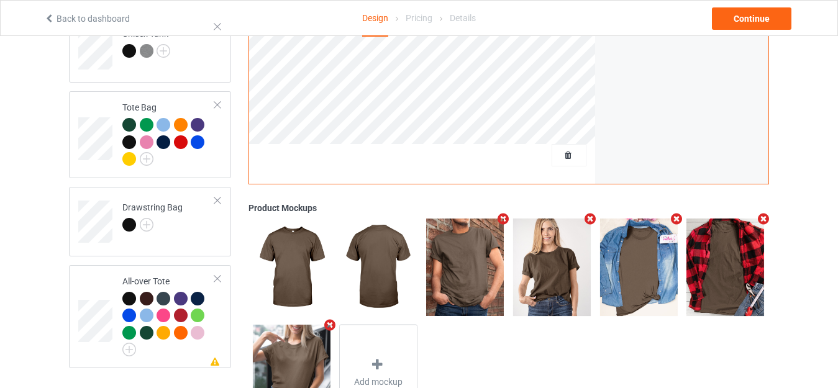
scroll to position [908, 0]
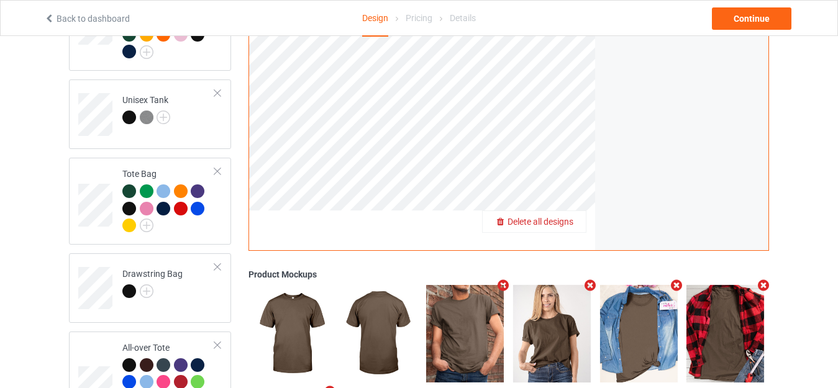
click at [567, 217] on span "Delete all designs" at bounding box center [541, 222] width 66 height 10
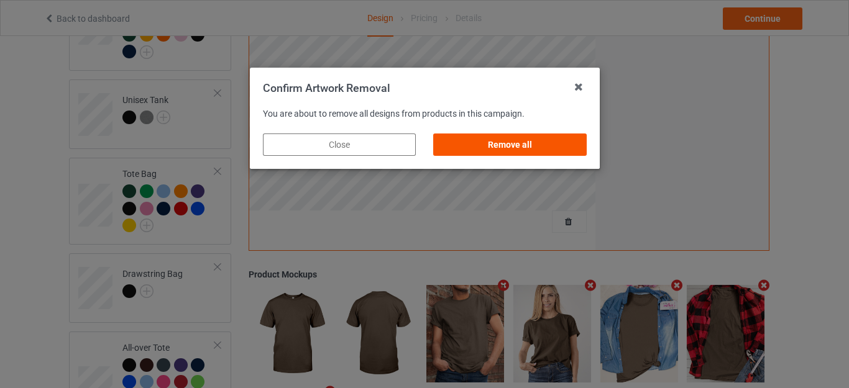
click at [521, 145] on div "Remove all" at bounding box center [509, 145] width 153 height 22
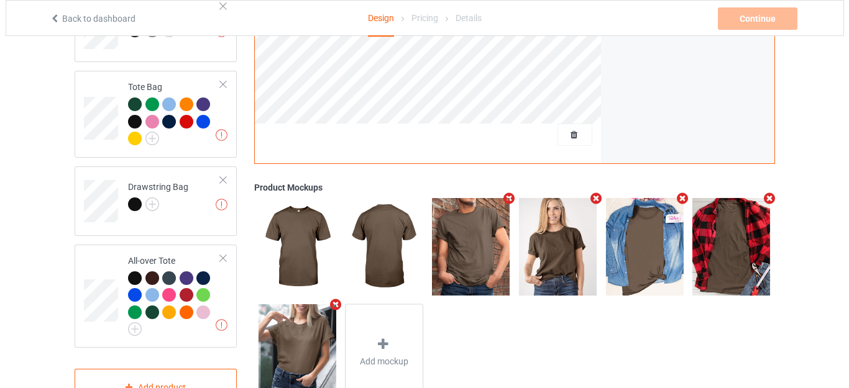
scroll to position [1032, 0]
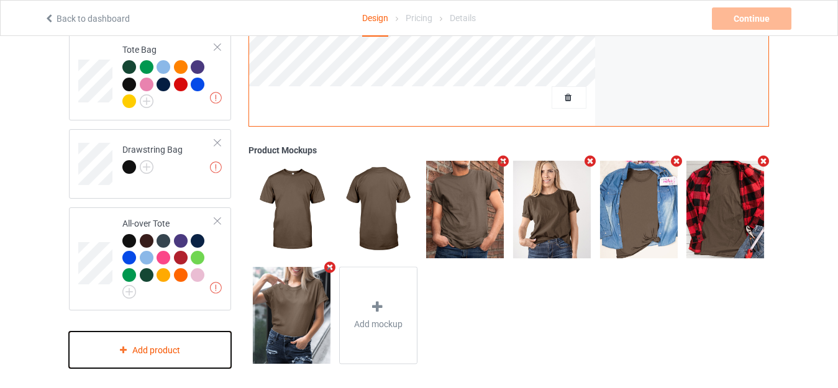
click at [146, 336] on div "Add product" at bounding box center [150, 350] width 162 height 37
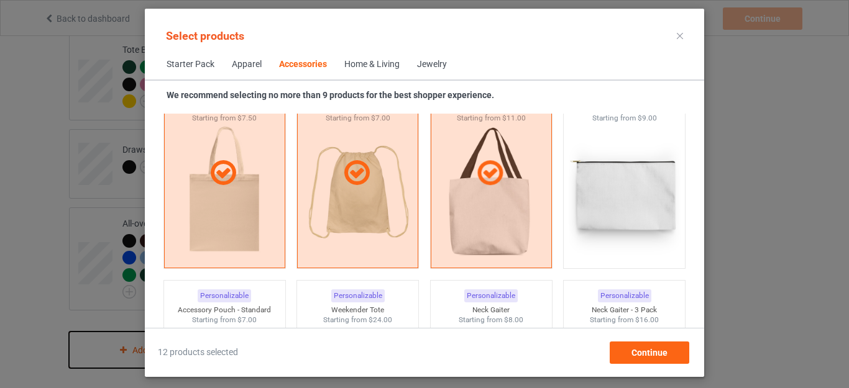
scroll to position [3818, 0]
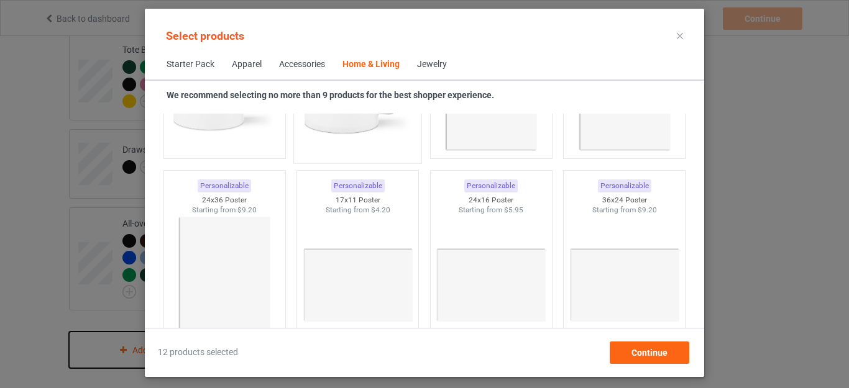
scroll to position [5745, 0]
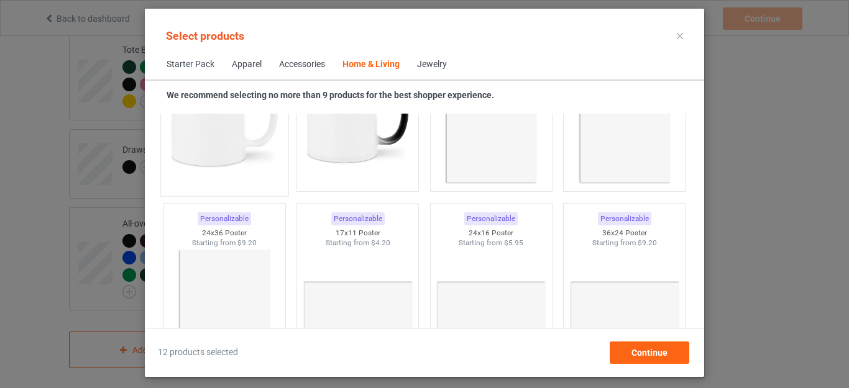
click at [234, 161] on img at bounding box center [224, 116] width 117 height 146
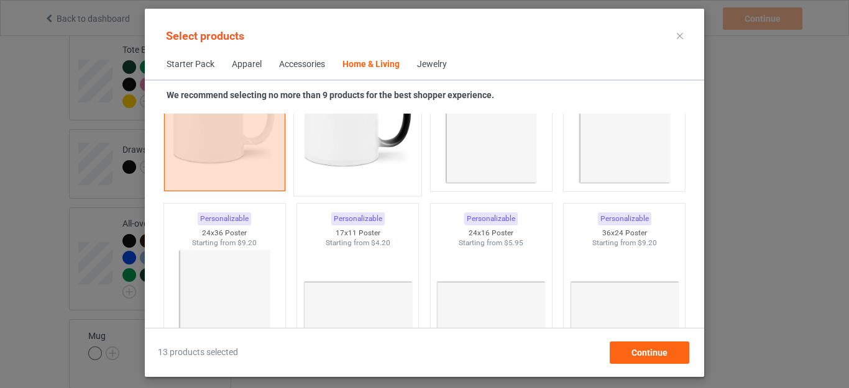
click at [355, 156] on img at bounding box center [358, 116] width 117 height 146
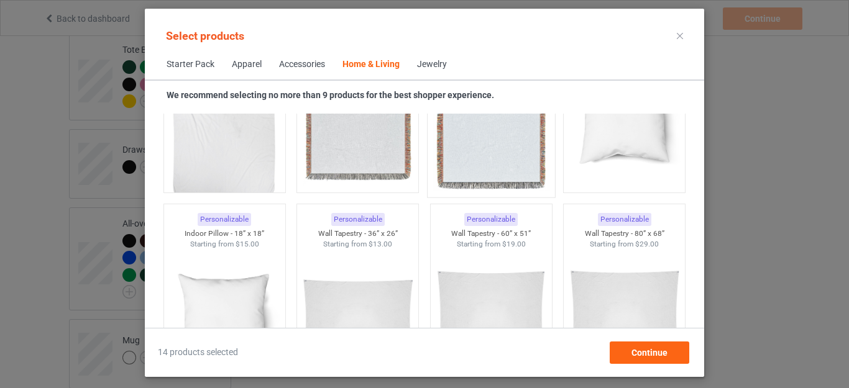
scroll to position [6304, 0]
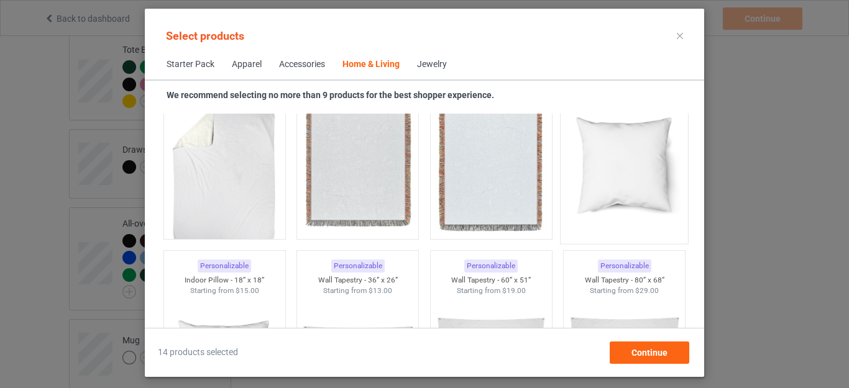
click at [606, 181] on img at bounding box center [624, 164] width 117 height 146
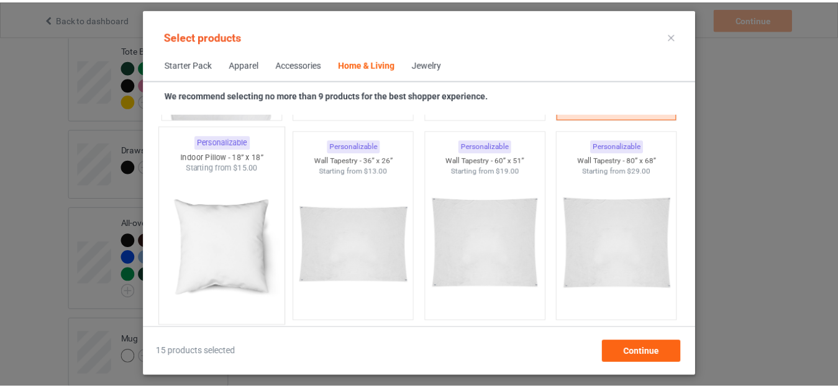
scroll to position [6428, 0]
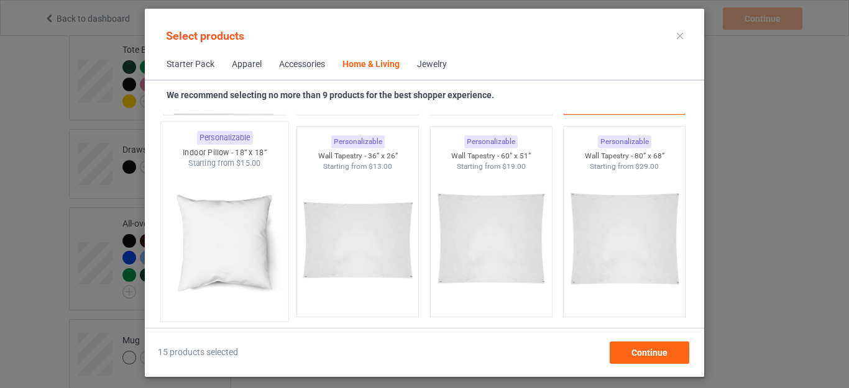
click at [233, 247] on img at bounding box center [224, 242] width 117 height 146
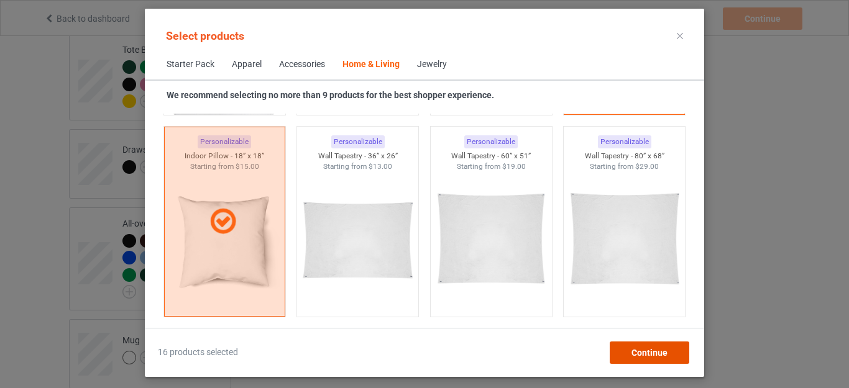
click at [647, 344] on div "Continue" at bounding box center [650, 353] width 80 height 22
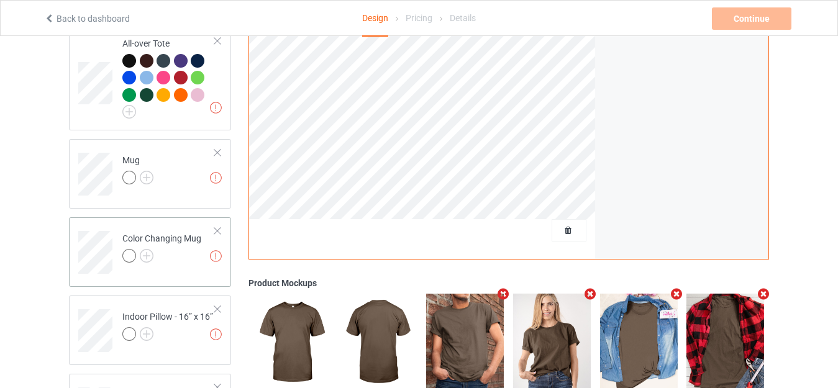
scroll to position [1219, 0]
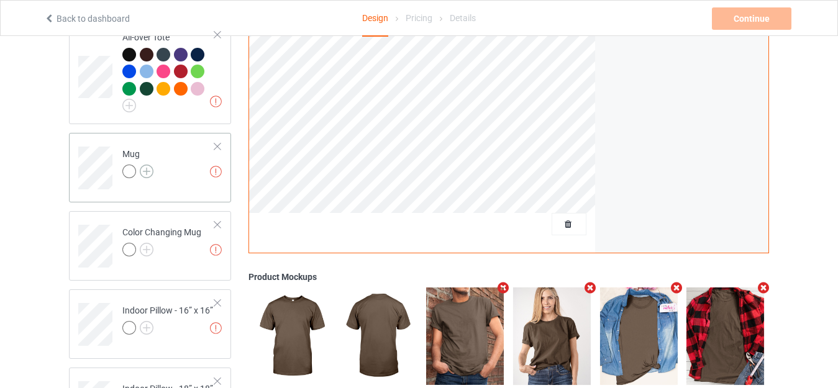
click at [150, 167] on img at bounding box center [147, 172] width 14 height 14
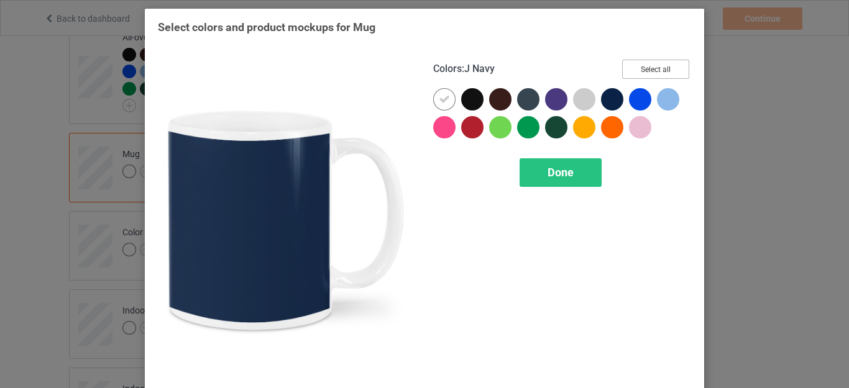
click at [663, 64] on button "Select all" at bounding box center [655, 69] width 67 height 19
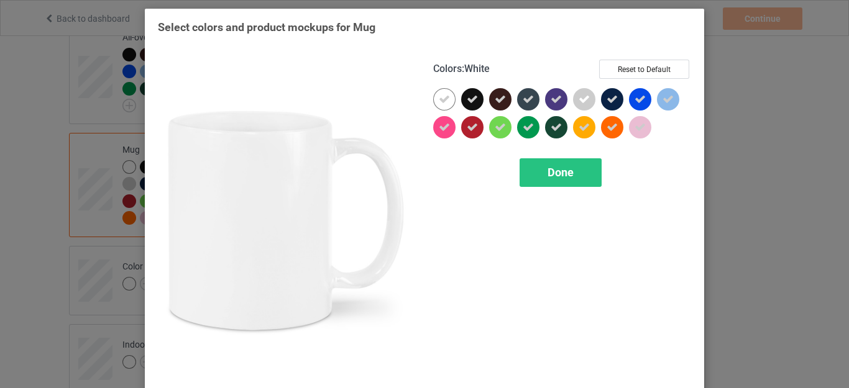
click at [442, 97] on icon at bounding box center [444, 99] width 11 height 11
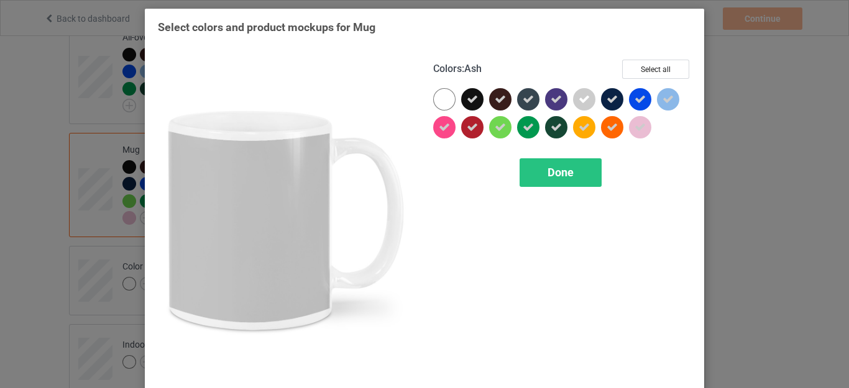
click at [584, 104] on icon at bounding box center [584, 99] width 11 height 11
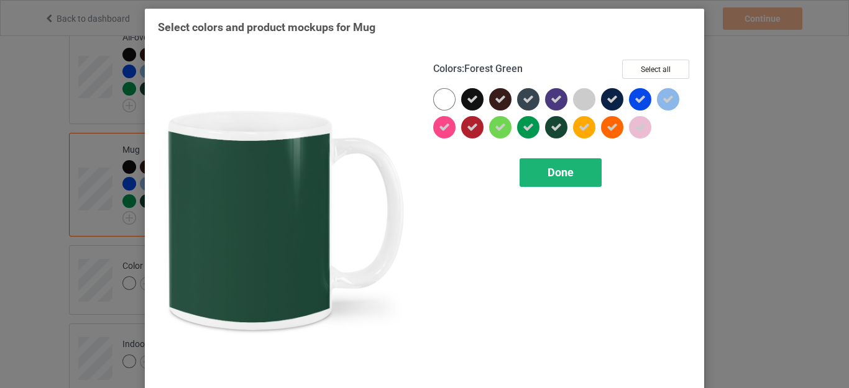
click at [565, 170] on span "Done" at bounding box center [560, 172] width 26 height 13
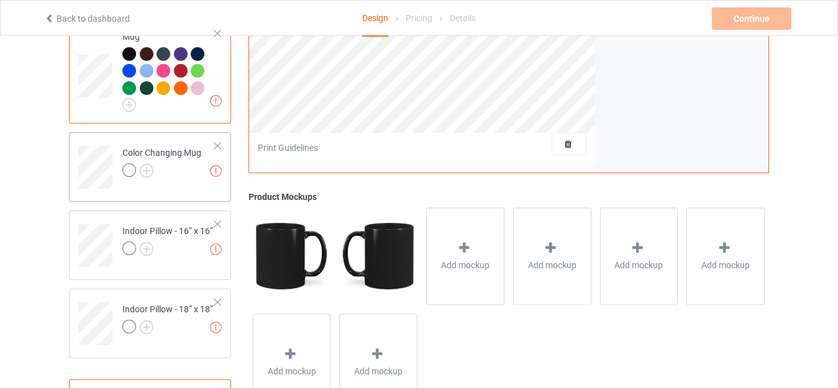
scroll to position [1343, 0]
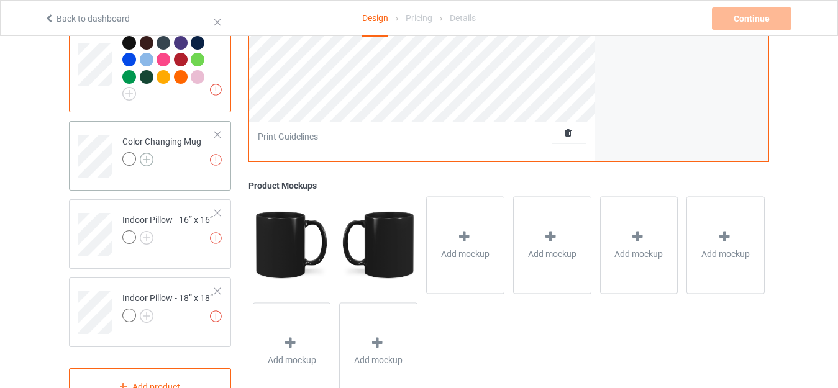
click at [146, 153] on img at bounding box center [147, 160] width 14 height 14
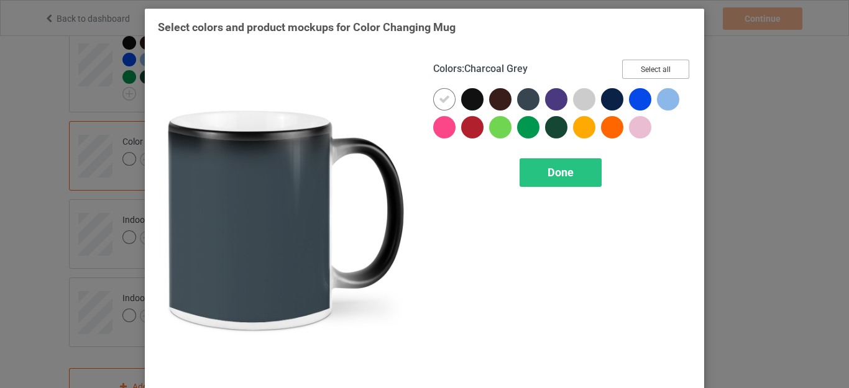
click at [646, 69] on button "Select all" at bounding box center [655, 69] width 67 height 19
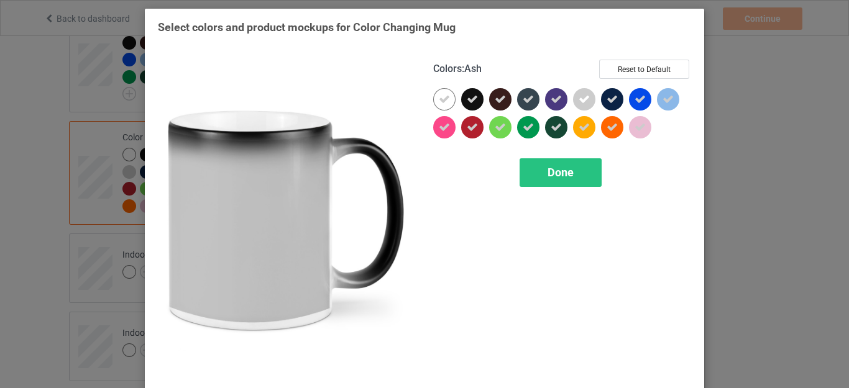
click at [579, 96] on icon at bounding box center [584, 99] width 11 height 11
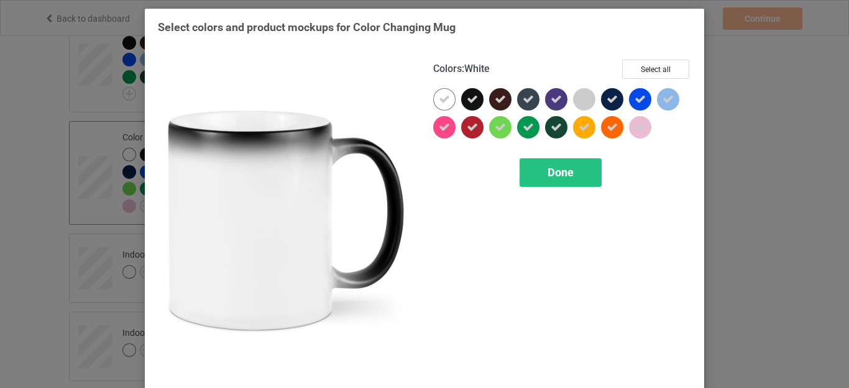
click at [440, 103] on icon at bounding box center [444, 99] width 11 height 11
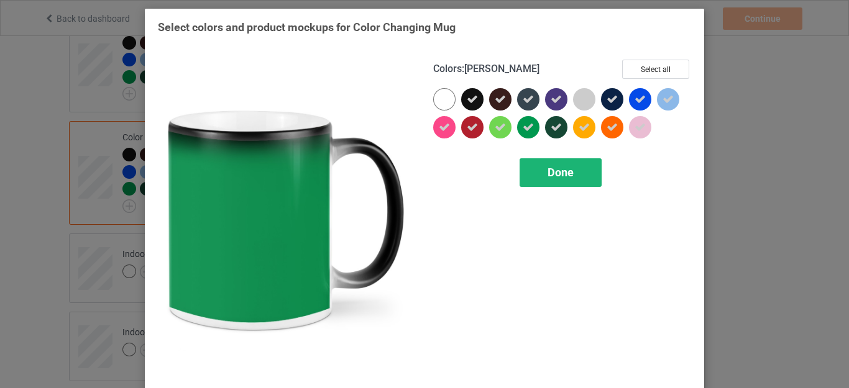
click at [569, 165] on div "Done" at bounding box center [560, 172] width 82 height 29
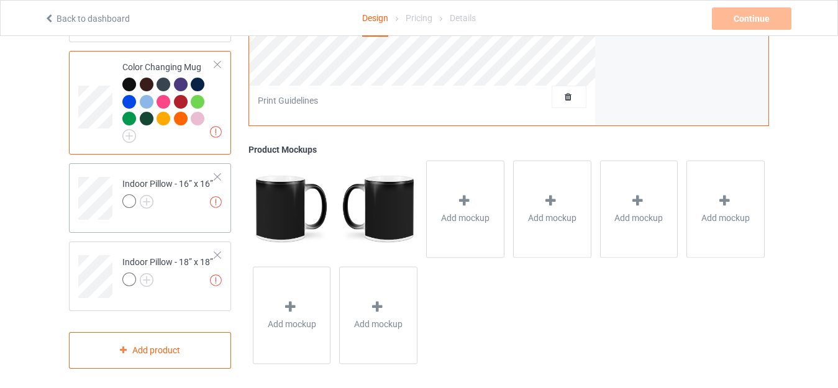
scroll to position [1414, 0]
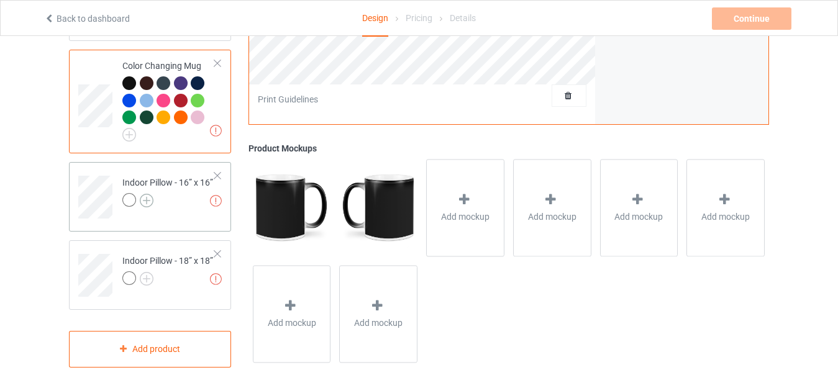
click at [148, 194] on img at bounding box center [147, 201] width 14 height 14
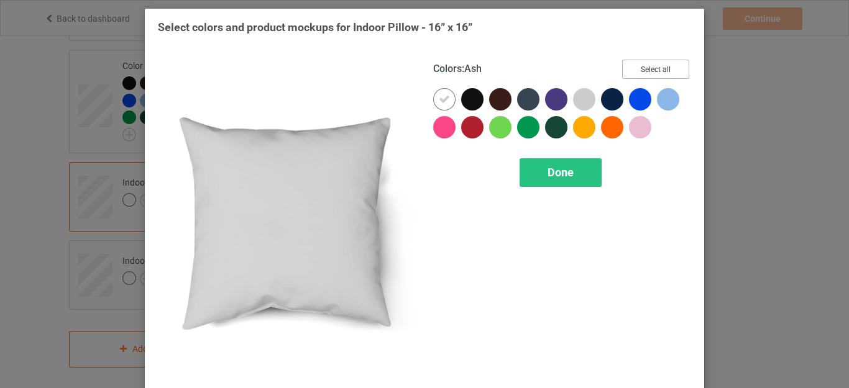
click at [641, 66] on button "Select all" at bounding box center [655, 69] width 67 height 19
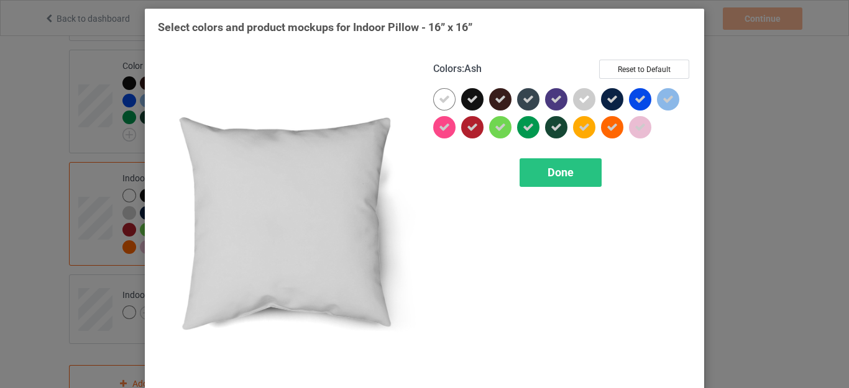
click at [573, 97] on div at bounding box center [584, 99] width 22 height 22
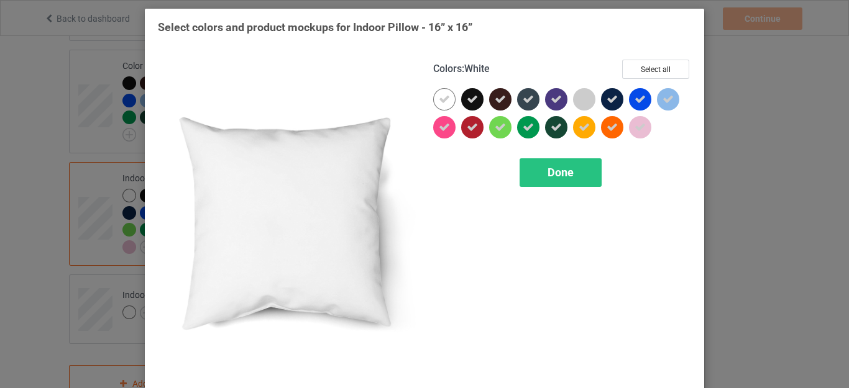
click at [439, 101] on icon at bounding box center [444, 99] width 11 height 11
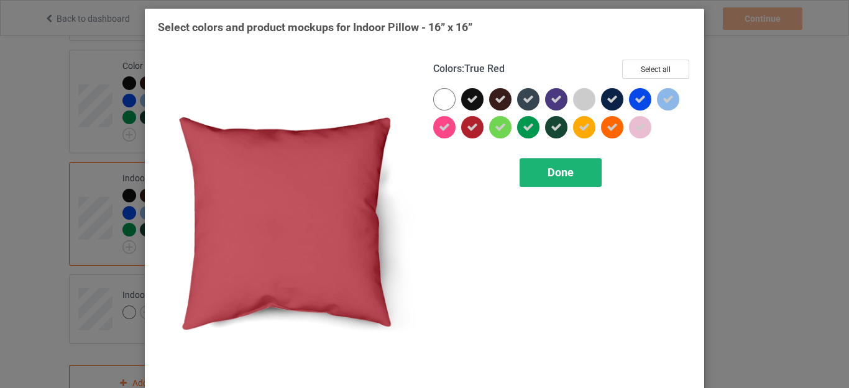
click at [550, 164] on div "Done" at bounding box center [560, 172] width 82 height 29
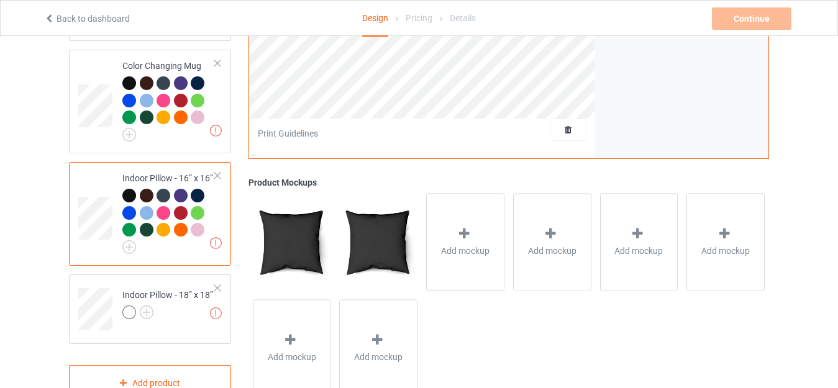
scroll to position [1449, 0]
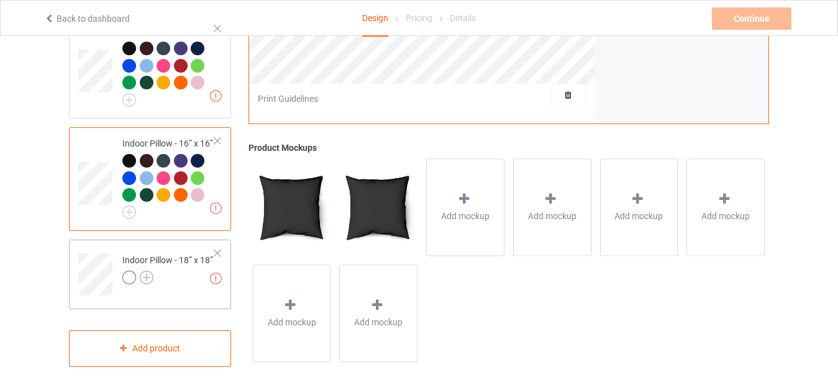
click at [148, 277] on img at bounding box center [147, 278] width 14 height 14
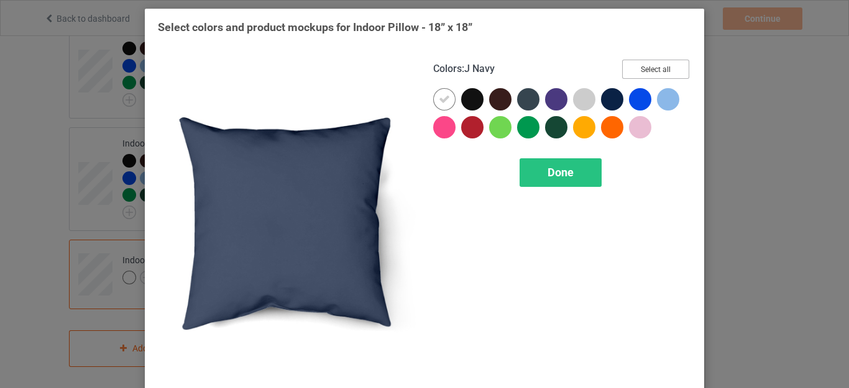
drag, startPoint x: 642, startPoint y: 63, endPoint x: 634, endPoint y: 63, distance: 8.1
click at [642, 63] on button "Select all" at bounding box center [655, 69] width 67 height 19
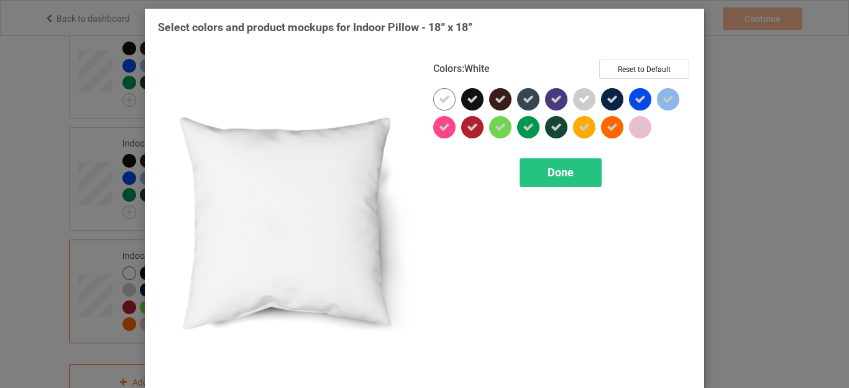
click at [439, 102] on icon at bounding box center [444, 99] width 11 height 11
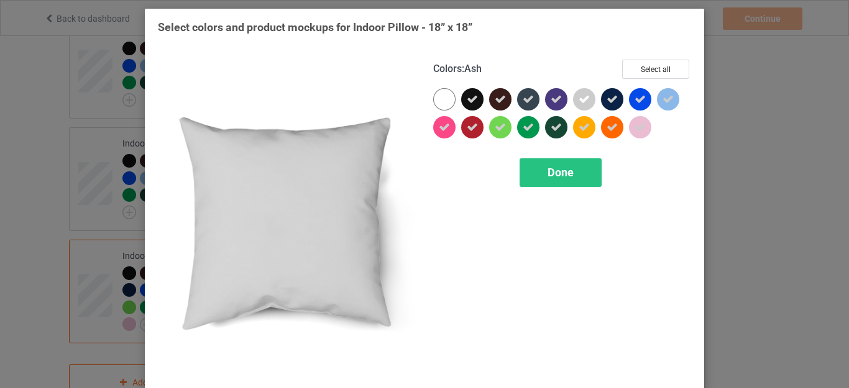
click at [584, 95] on icon at bounding box center [584, 99] width 11 height 11
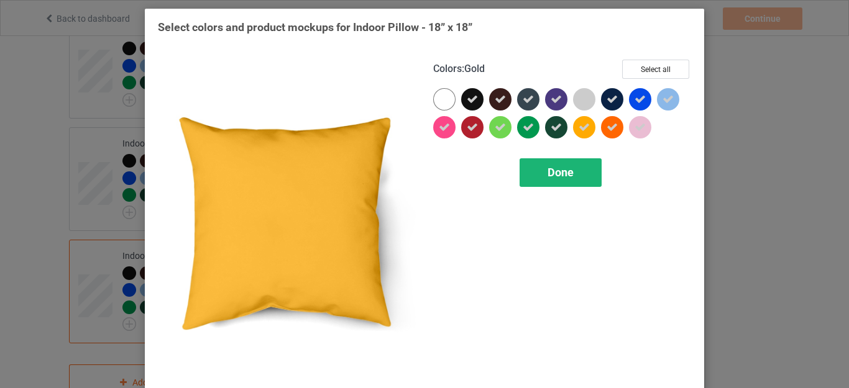
drag, startPoint x: 556, startPoint y: 170, endPoint x: 572, endPoint y: 169, distance: 15.5
click at [556, 170] on span "Done" at bounding box center [560, 172] width 26 height 13
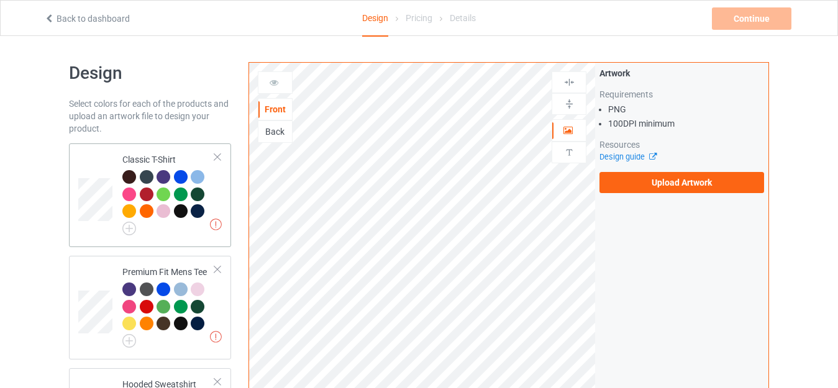
click at [152, 153] on div "Classic T-Shirt" at bounding box center [168, 192] width 93 height 78
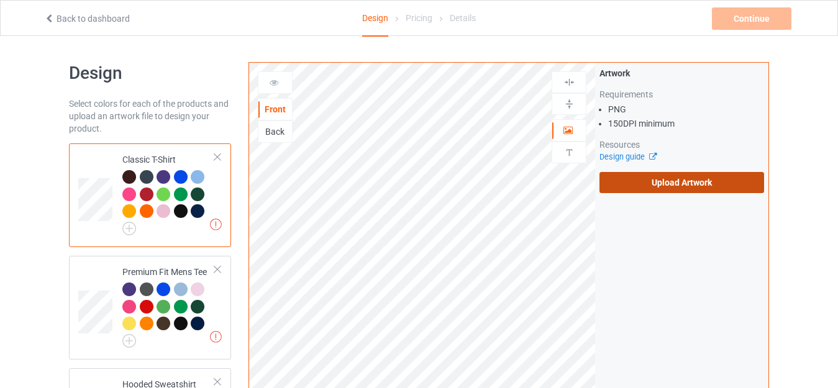
click at [666, 183] on label "Upload Artwork" at bounding box center [682, 182] width 165 height 21
click at [0, 0] on input "Upload Artwork" at bounding box center [0, 0] width 0 height 0
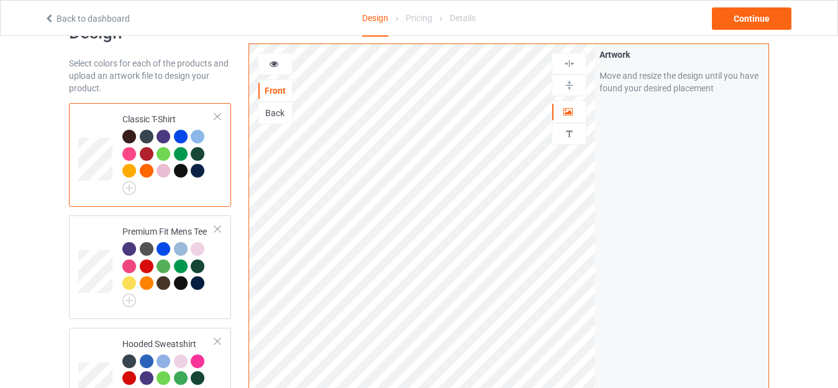
scroll to position [62, 0]
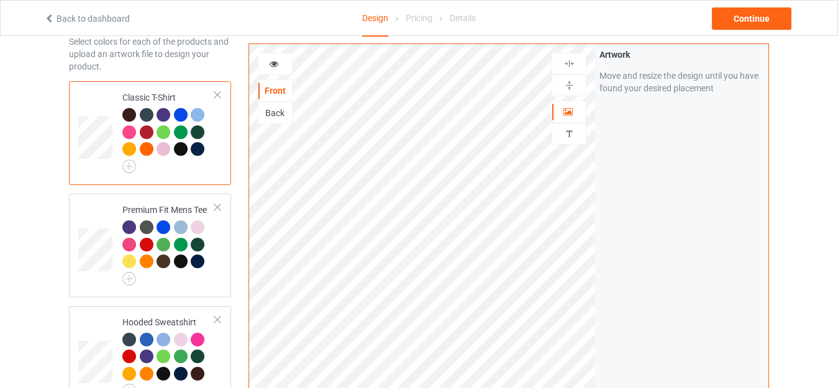
click at [276, 58] on icon at bounding box center [274, 62] width 11 height 9
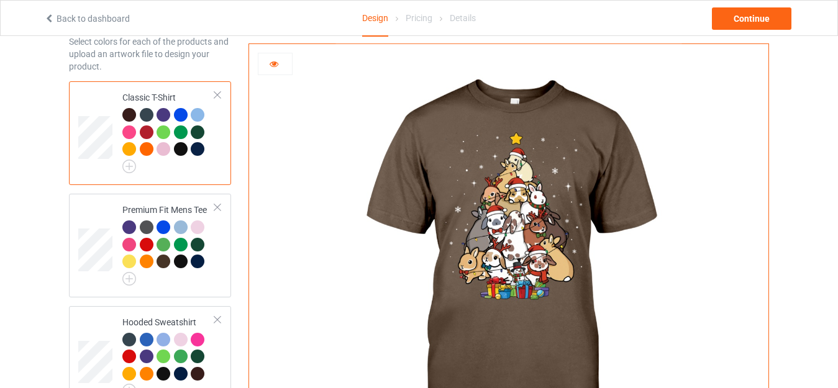
click at [270, 68] on div at bounding box center [276, 64] width 34 height 12
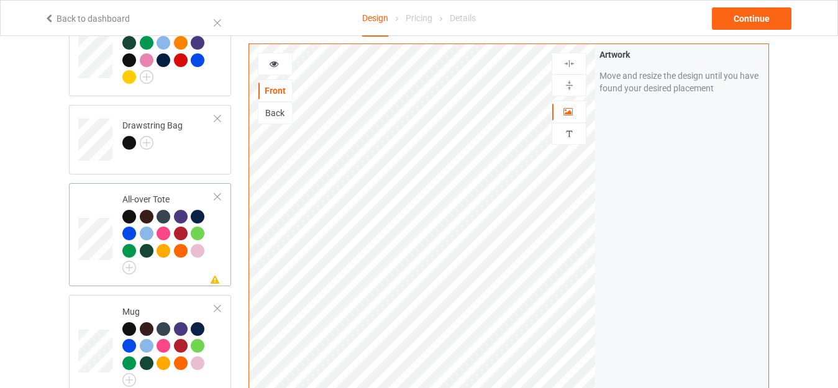
scroll to position [1119, 0]
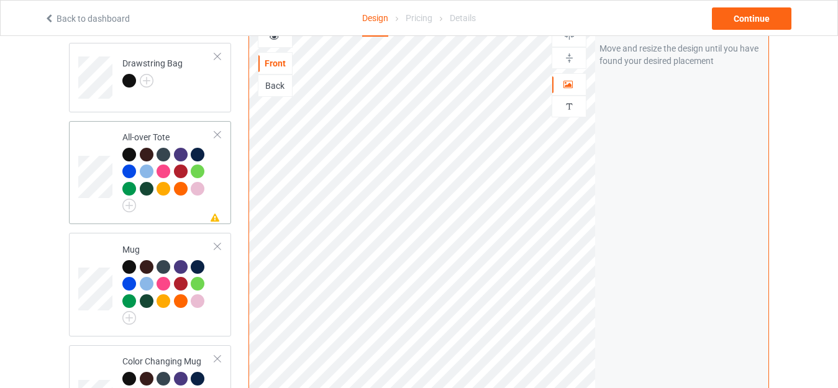
click at [153, 131] on div "All-over Tote" at bounding box center [168, 170] width 93 height 78
click at [569, 52] on img at bounding box center [570, 58] width 12 height 12
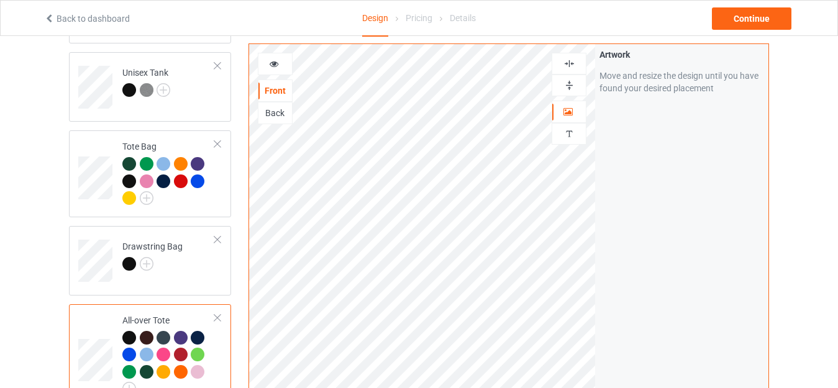
scroll to position [932, 0]
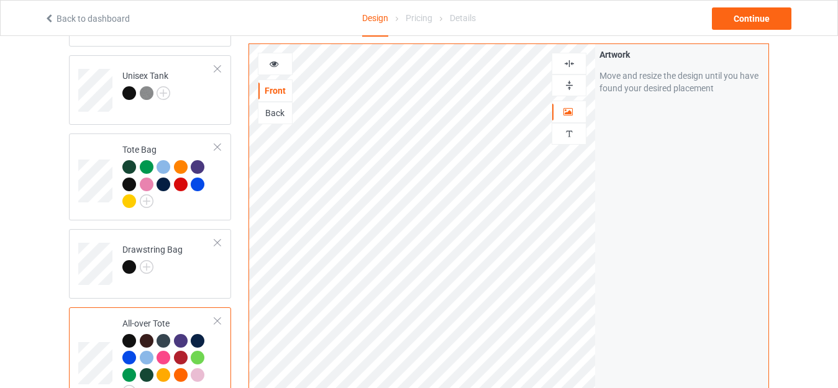
click at [572, 66] on img at bounding box center [570, 64] width 12 height 12
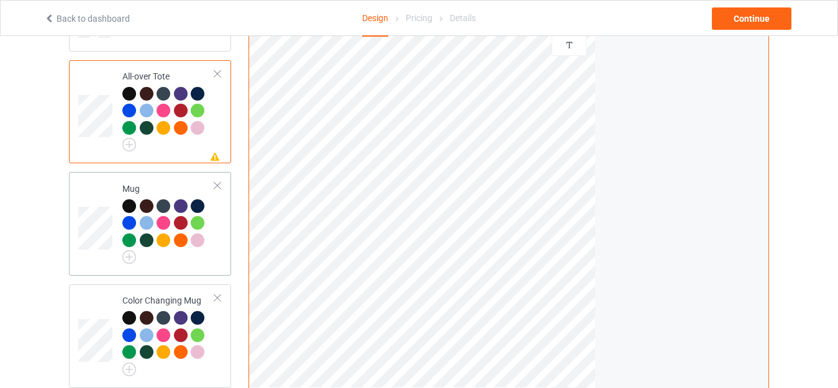
scroll to position [1181, 0]
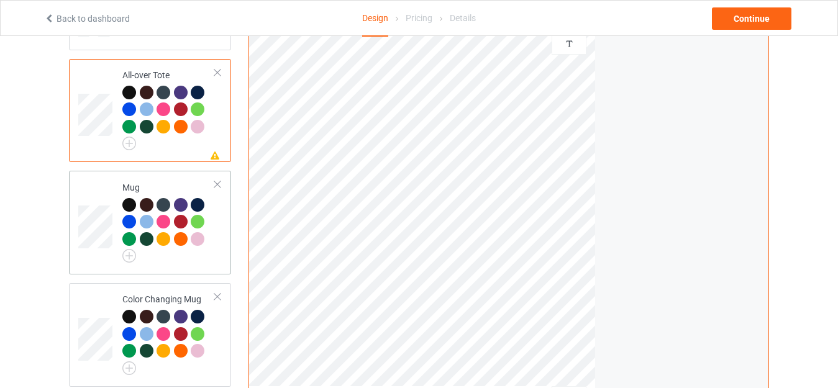
click at [149, 176] on td "Mug" at bounding box center [169, 223] width 106 height 94
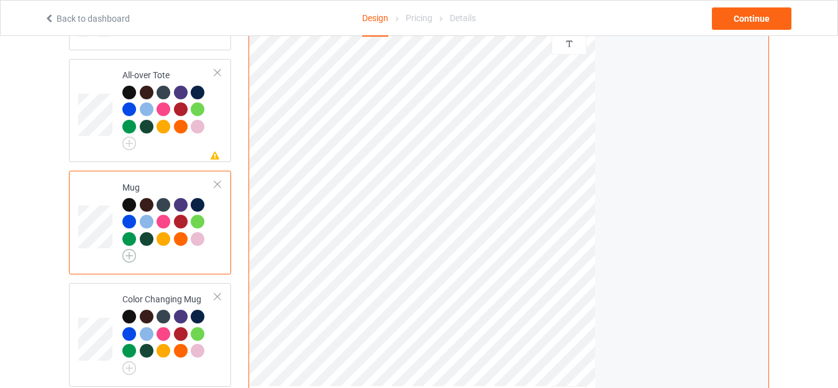
click at [124, 249] on img at bounding box center [129, 256] width 14 height 14
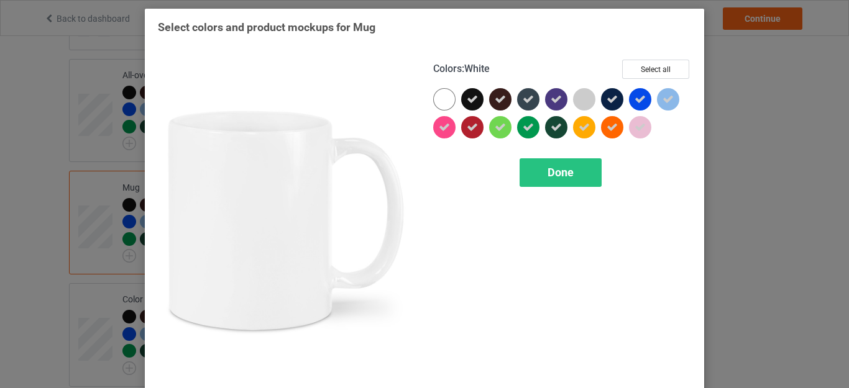
click at [438, 96] on div at bounding box center [444, 99] width 22 height 22
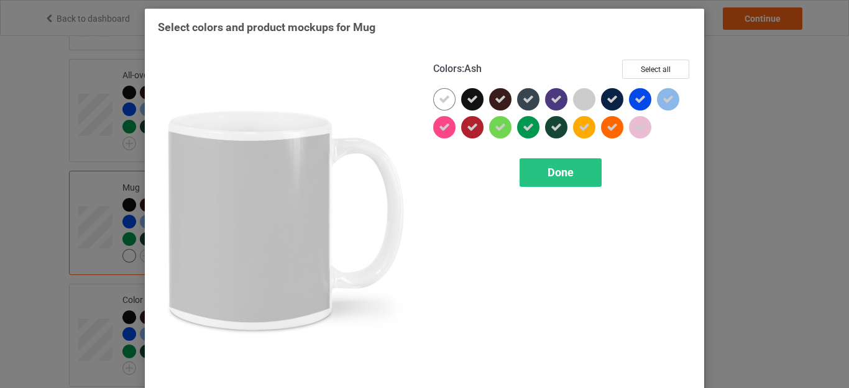
click at [578, 90] on div at bounding box center [584, 99] width 22 height 22
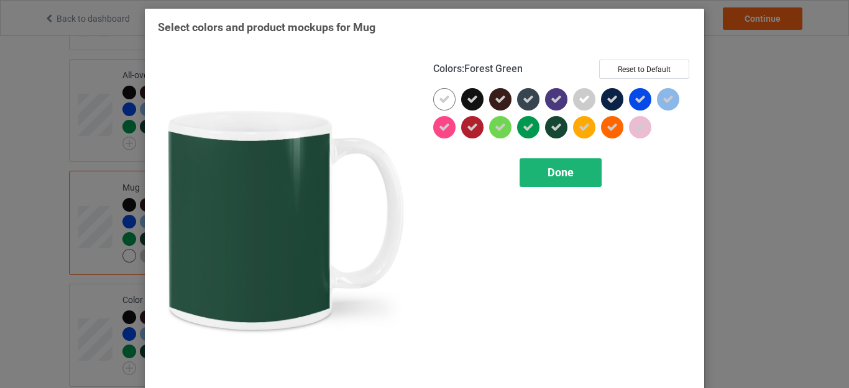
click at [556, 175] on span "Done" at bounding box center [560, 172] width 26 height 13
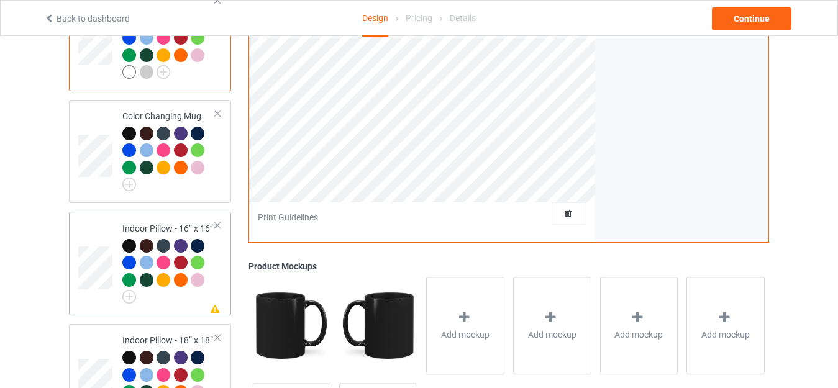
scroll to position [1367, 0]
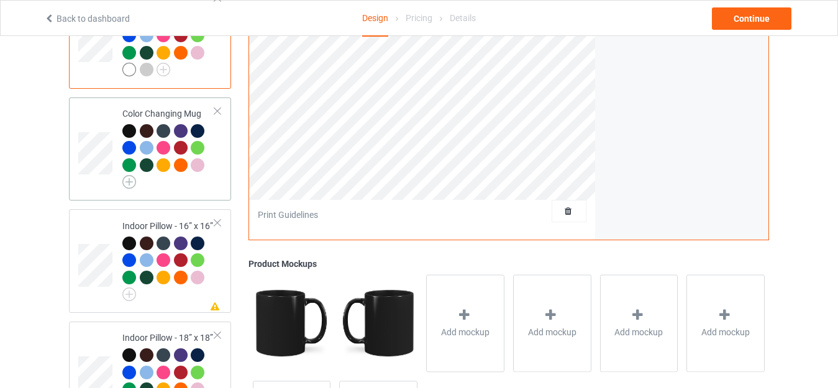
click at [126, 175] on img at bounding box center [129, 182] width 14 height 14
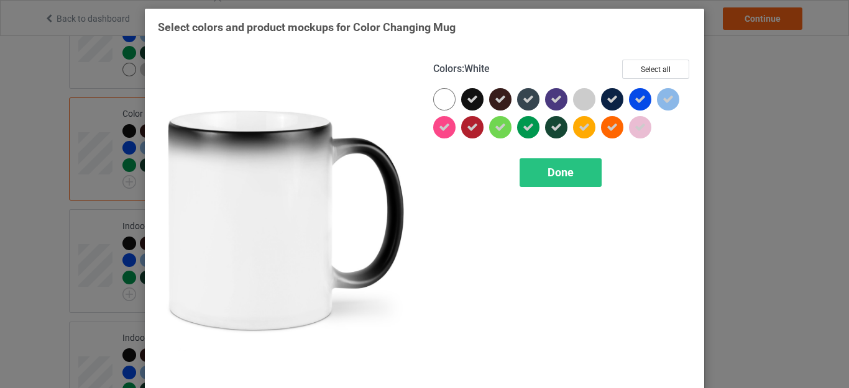
click at [437, 99] on div at bounding box center [444, 99] width 22 height 22
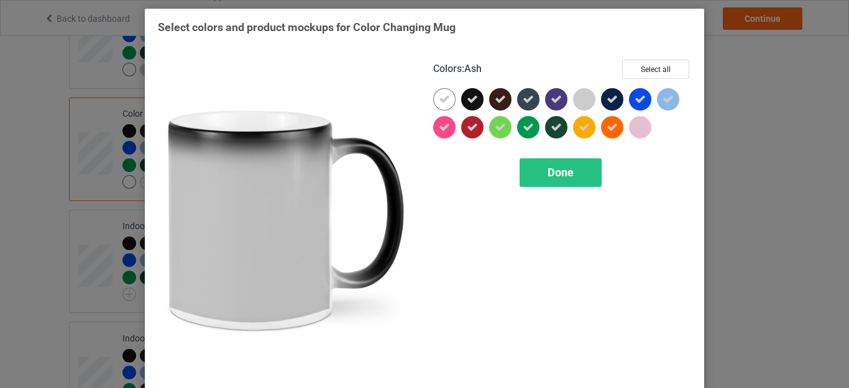
click at [577, 97] on div at bounding box center [584, 99] width 22 height 22
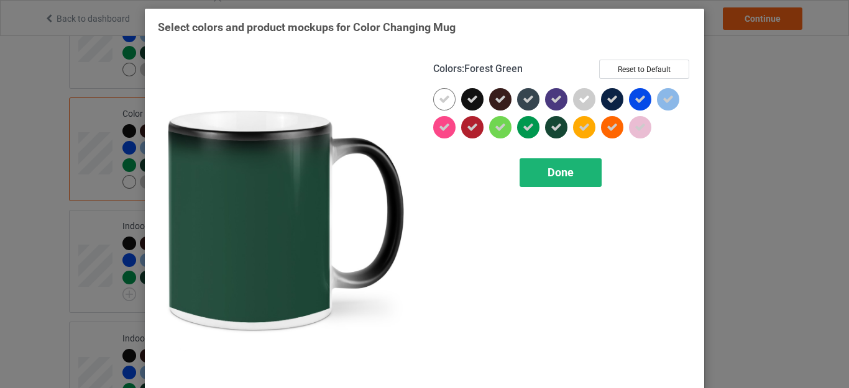
click at [542, 175] on div "Done" at bounding box center [560, 172] width 82 height 29
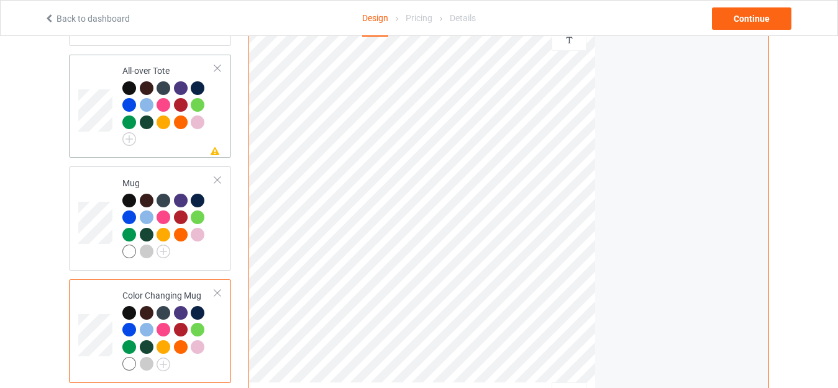
scroll to position [1181, 0]
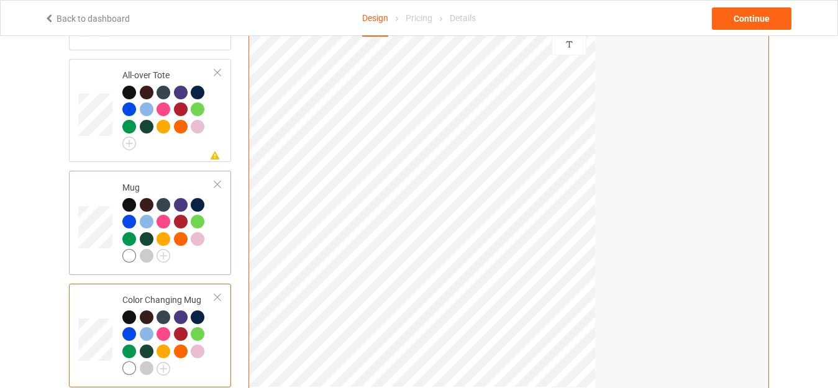
click at [132, 176] on td "Mug" at bounding box center [169, 223] width 106 height 94
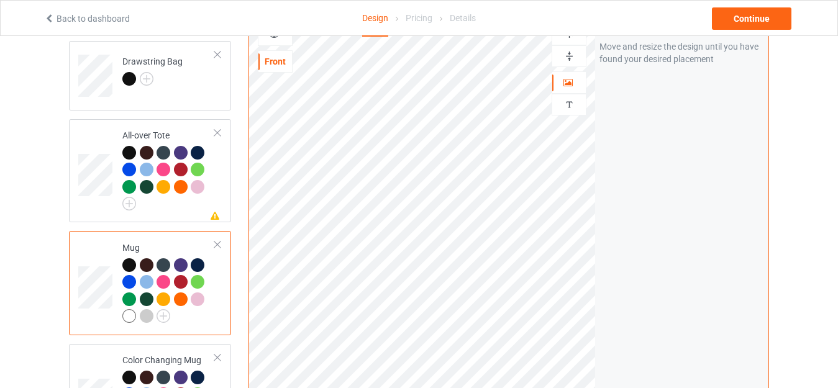
scroll to position [1056, 0]
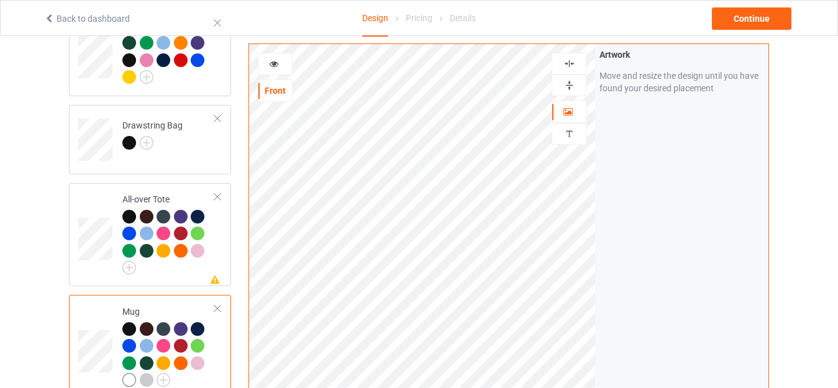
click at [275, 66] on icon at bounding box center [274, 62] width 11 height 9
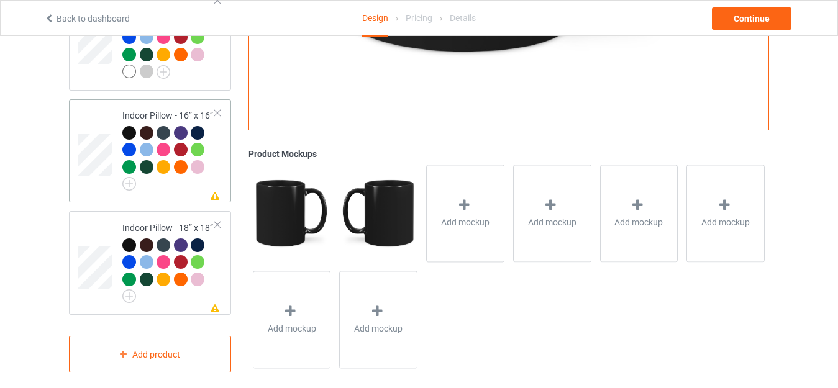
scroll to position [1485, 0]
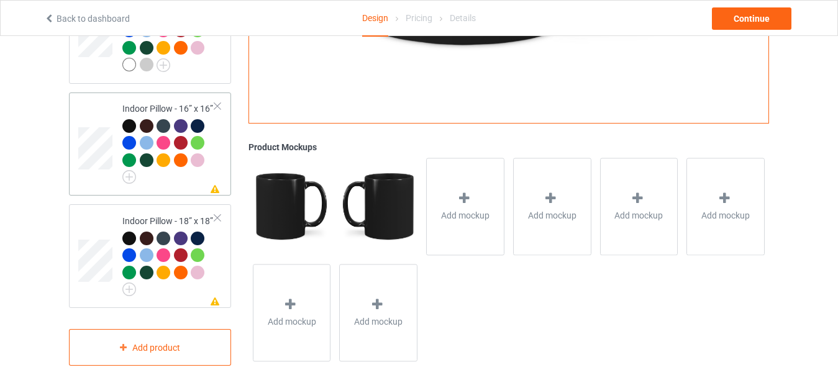
click at [153, 103] on div "Indoor Pillow - 16” x 16”" at bounding box center [168, 142] width 93 height 78
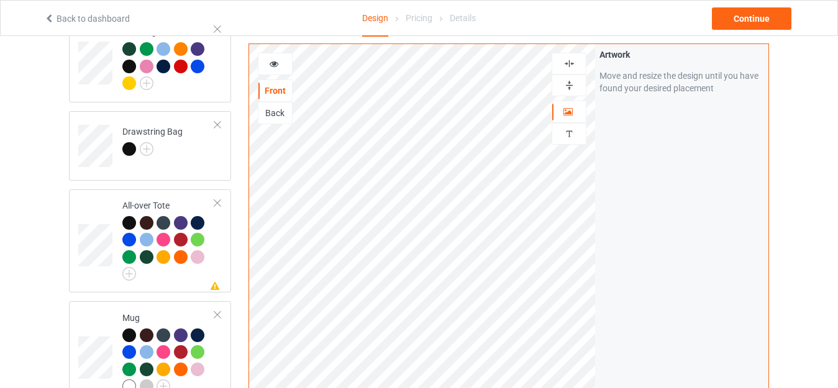
scroll to position [1050, 0]
click at [562, 83] on div at bounding box center [569, 86] width 34 height 12
click at [568, 62] on img at bounding box center [570, 64] width 12 height 12
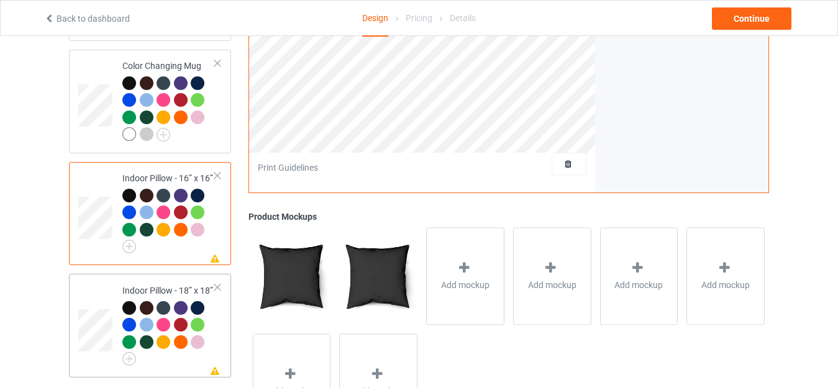
scroll to position [1485, 0]
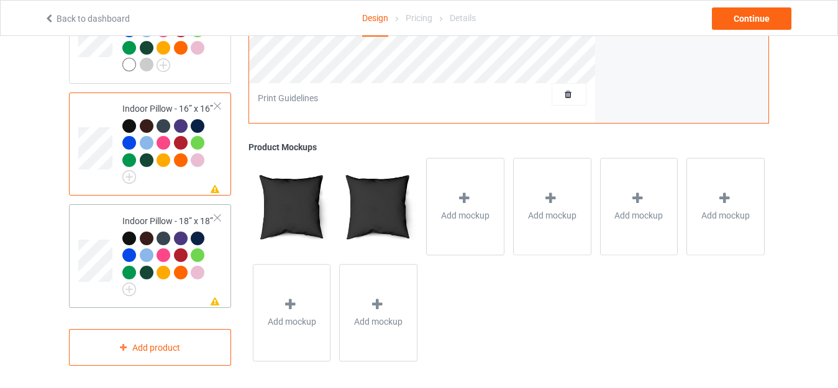
click at [154, 209] on td "Missing artwork on 1 side(s) Indoor Pillow - 18” x 18”" at bounding box center [169, 256] width 106 height 94
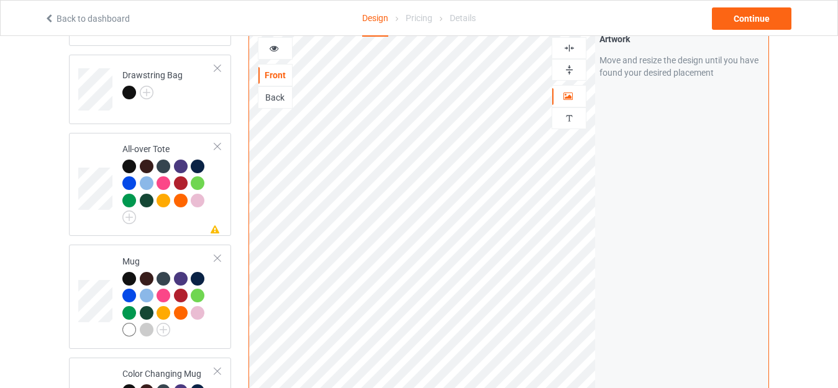
scroll to position [987, 0]
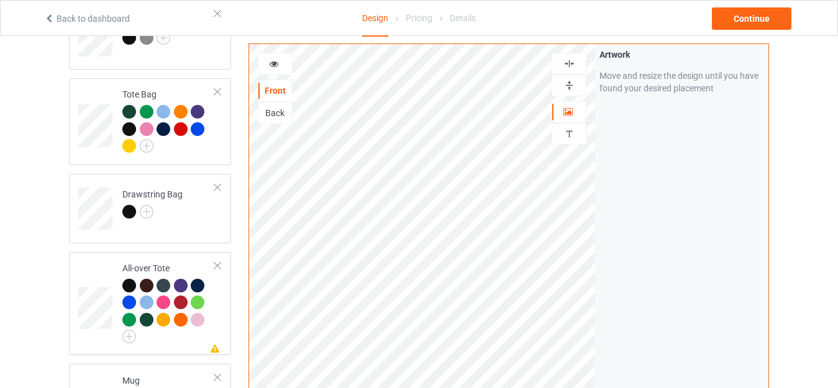
click at [569, 85] on img at bounding box center [570, 86] width 12 height 12
click at [569, 61] on img at bounding box center [570, 64] width 12 height 12
click at [266, 62] on div at bounding box center [276, 64] width 34 height 12
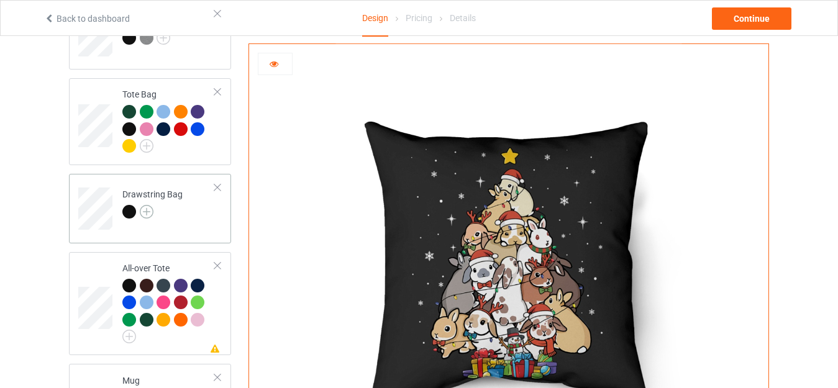
click at [143, 206] on img at bounding box center [147, 212] width 14 height 14
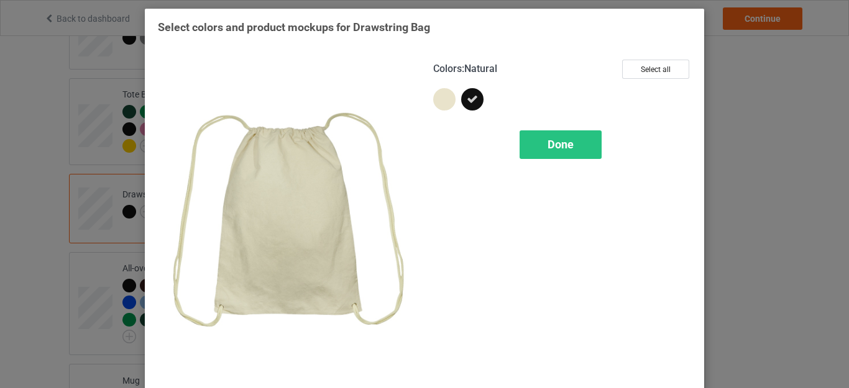
click at [441, 95] on div at bounding box center [444, 99] width 22 height 22
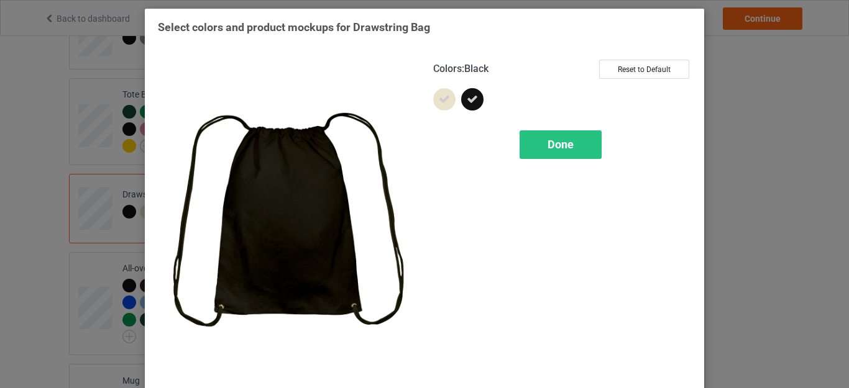
click at [572, 147] on div "Done" at bounding box center [560, 144] width 82 height 29
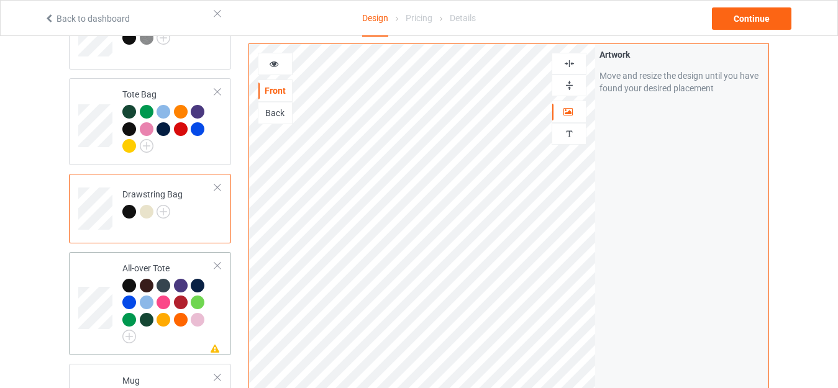
click at [142, 257] on td "Missing artwork on 1 side(s) All-over Tote" at bounding box center [169, 304] width 106 height 94
click at [276, 65] on icon at bounding box center [274, 62] width 11 height 9
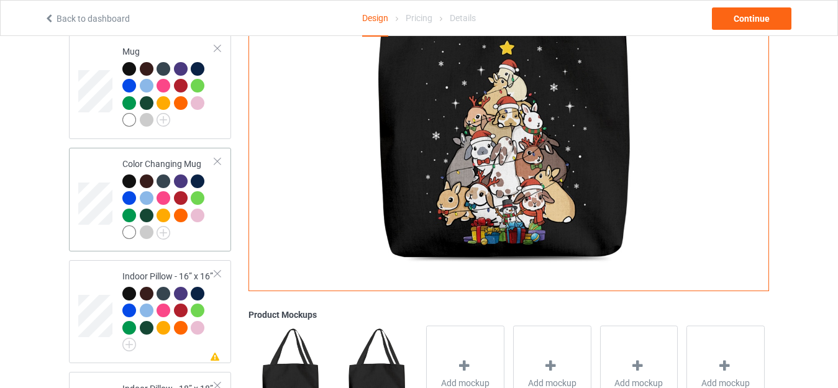
scroll to position [1485, 0]
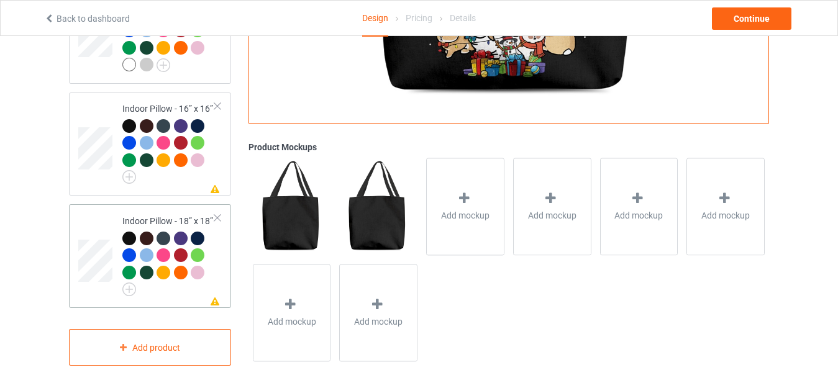
click at [127, 209] on td "Missing artwork on 1 side(s) Indoor Pillow - 18” x 18”" at bounding box center [169, 256] width 106 height 94
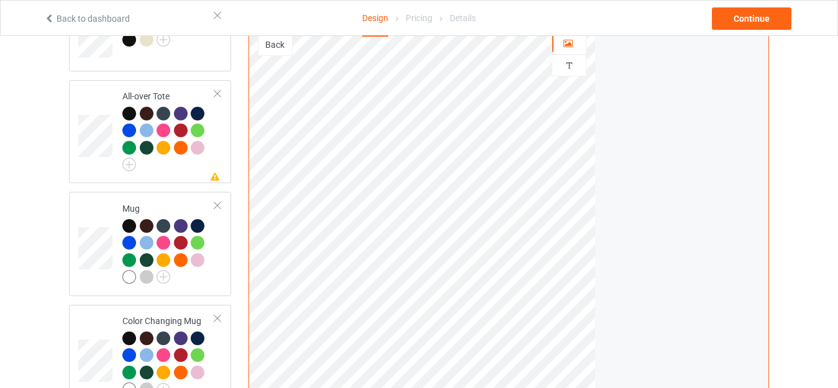
scroll to position [987, 0]
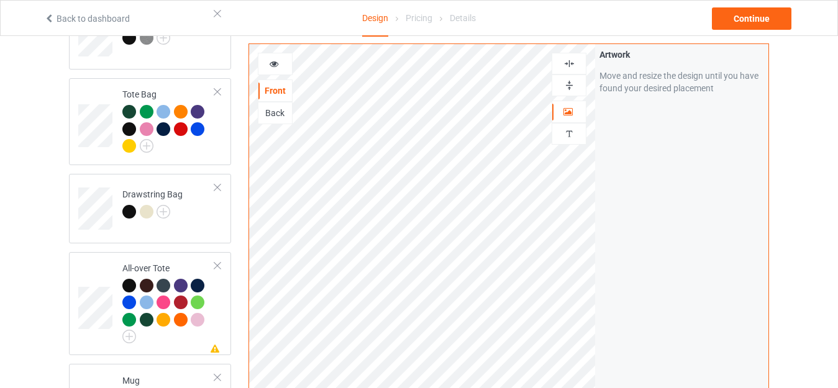
click at [273, 66] on icon at bounding box center [274, 62] width 11 height 9
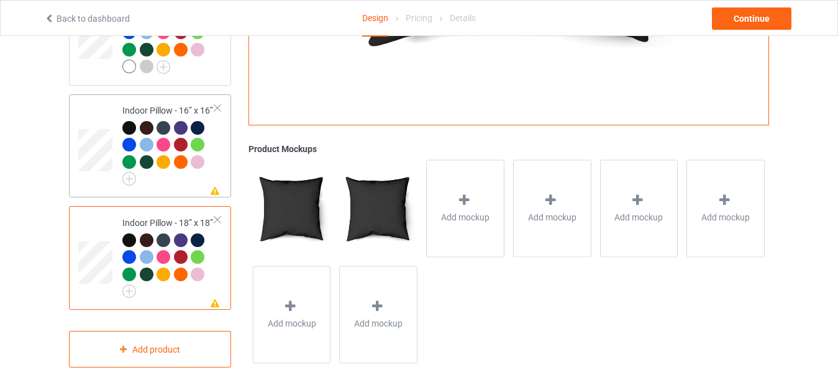
scroll to position [1485, 0]
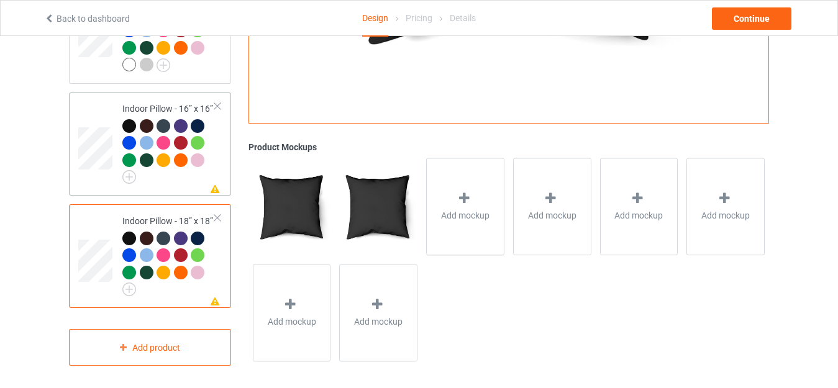
click at [145, 104] on div "Indoor Pillow - 16” x 16”" at bounding box center [168, 142] width 93 height 78
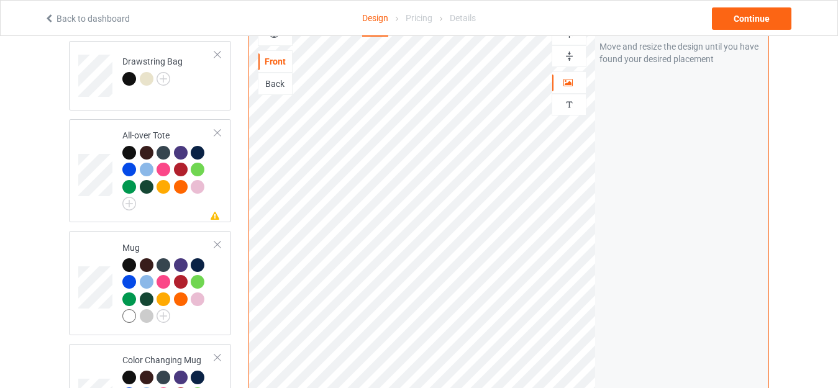
scroll to position [1112, 0]
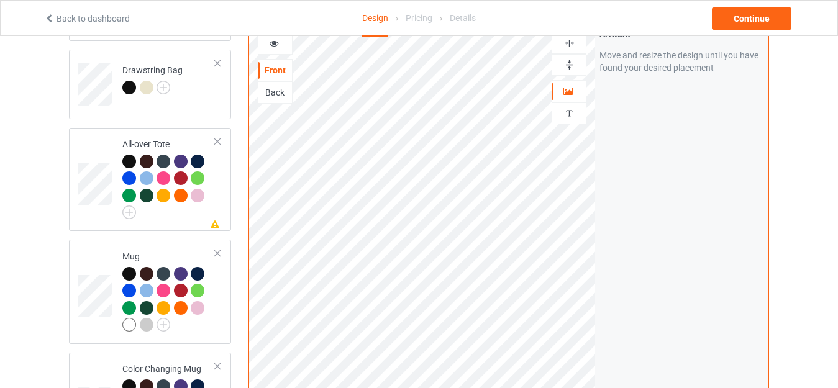
click at [280, 43] on div at bounding box center [276, 43] width 34 height 12
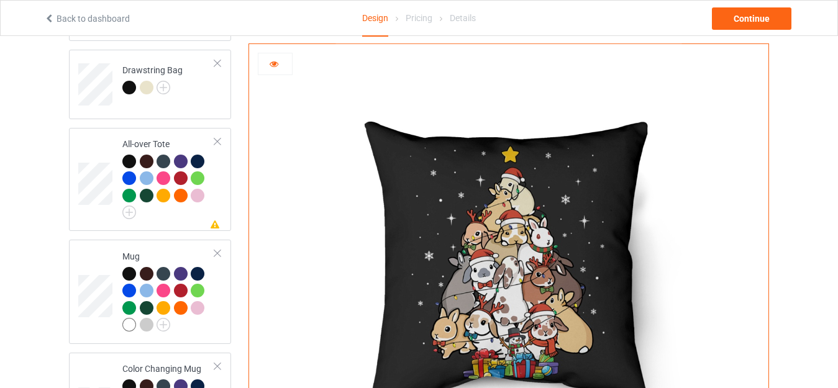
click at [275, 60] on icon at bounding box center [274, 62] width 11 height 9
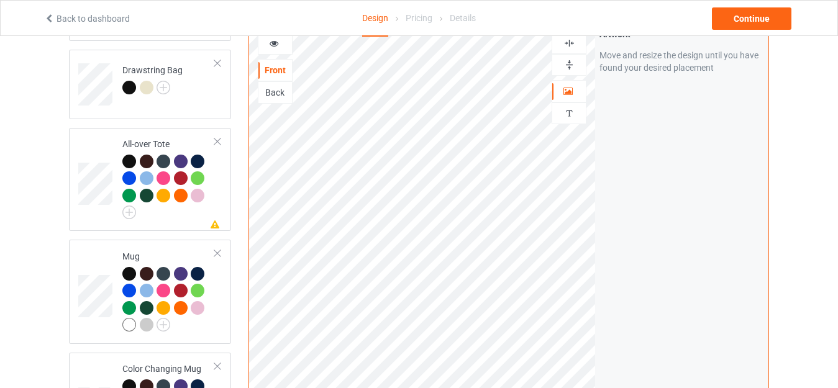
click at [569, 59] on img at bounding box center [570, 65] width 12 height 12
click at [567, 39] on img at bounding box center [570, 43] width 12 height 12
click at [278, 41] on icon at bounding box center [274, 41] width 11 height 9
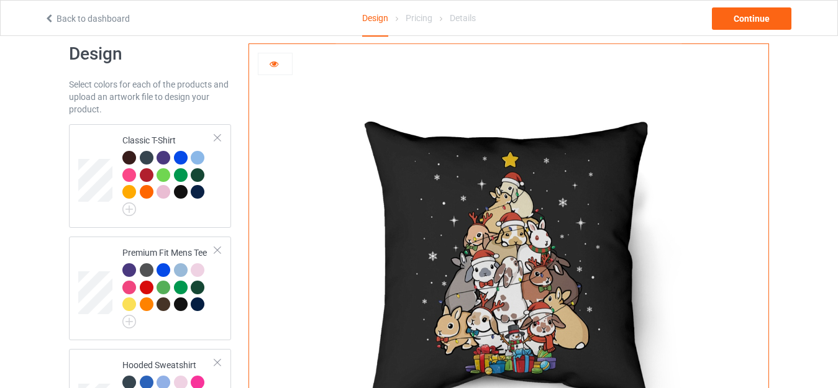
scroll to position [0, 0]
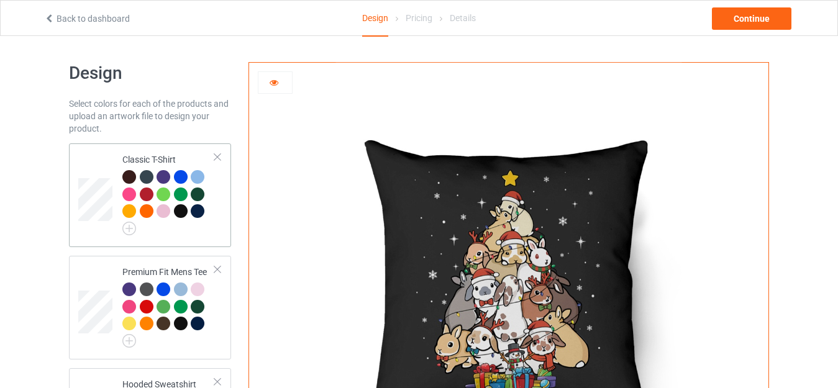
click at [144, 153] on td "Classic T-Shirt" at bounding box center [169, 196] width 106 height 94
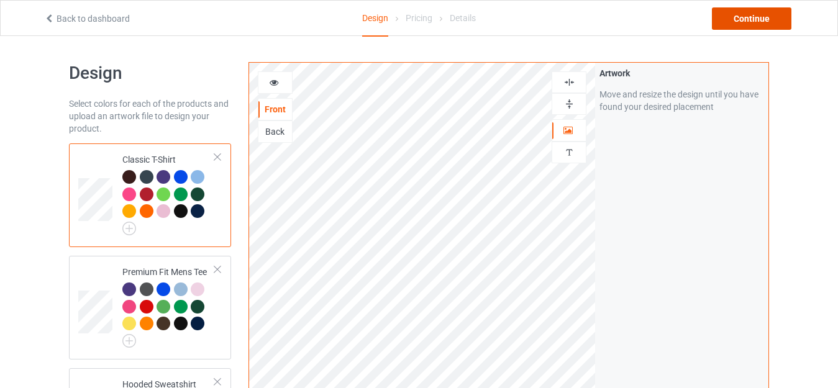
click at [736, 17] on div "Continue" at bounding box center [752, 18] width 80 height 22
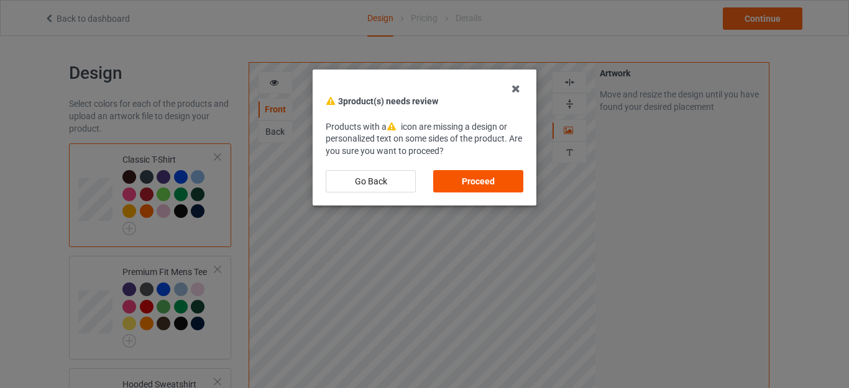
click at [477, 179] on div "Proceed" at bounding box center [478, 181] width 90 height 22
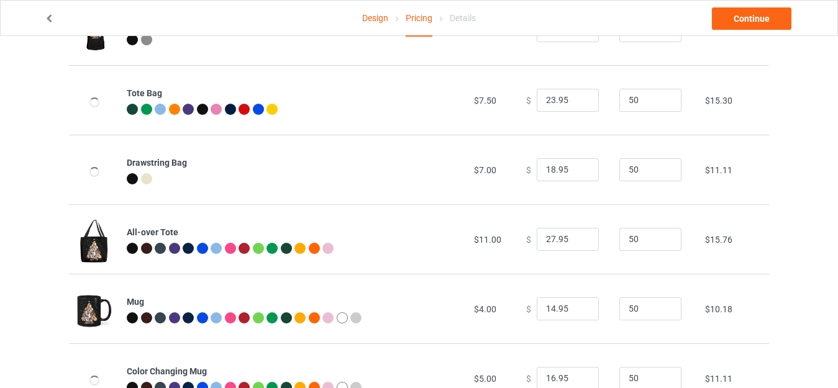
scroll to position [874, 0]
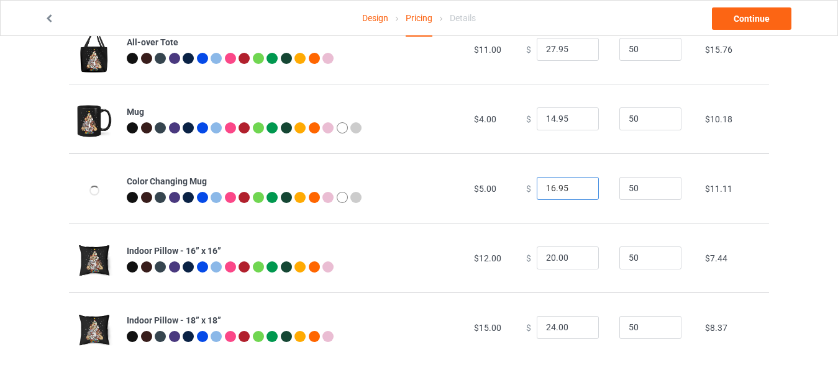
click at [545, 188] on input "16.95" at bounding box center [568, 189] width 62 height 24
drag, startPoint x: 547, startPoint y: 114, endPoint x: 536, endPoint y: 125, distance: 15.4
click at [543, 114] on input "14.95" at bounding box center [568, 120] width 62 height 24
drag, startPoint x: 546, startPoint y: 184, endPoint x: 529, endPoint y: 183, distance: 16.8
click at [529, 183] on div "$ 19.95" at bounding box center [566, 189] width 80 height 24
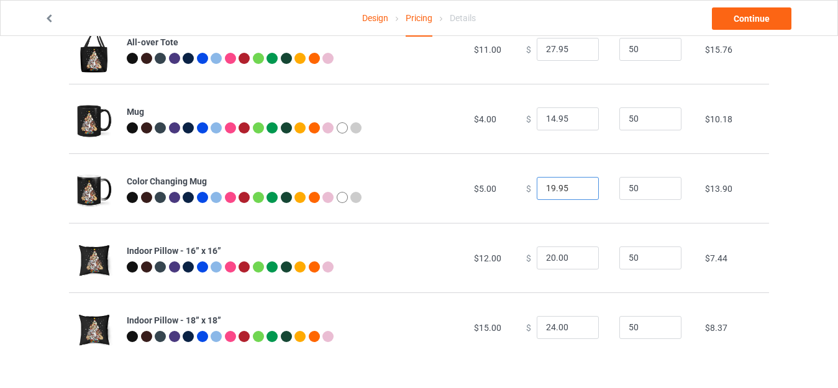
drag, startPoint x: 547, startPoint y: 186, endPoint x: 525, endPoint y: 186, distance: 22.4
click at [526, 186] on div "$ 19.95" at bounding box center [566, 189] width 80 height 24
type input "21.95"
click at [545, 115] on input "14.95" at bounding box center [568, 120] width 62 height 24
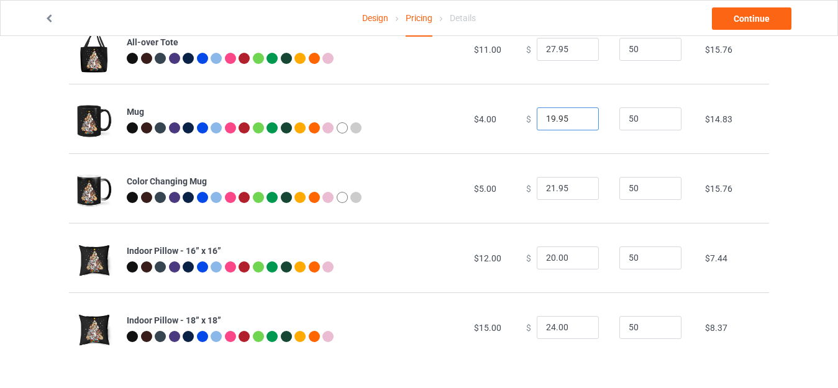
type input "19.95"
click at [547, 258] on input "20.00" at bounding box center [568, 259] width 62 height 24
drag, startPoint x: 552, startPoint y: 257, endPoint x: 564, endPoint y: 257, distance: 11.8
click at [564, 257] on input "28.00" at bounding box center [568, 259] width 62 height 24
type input "28.95"
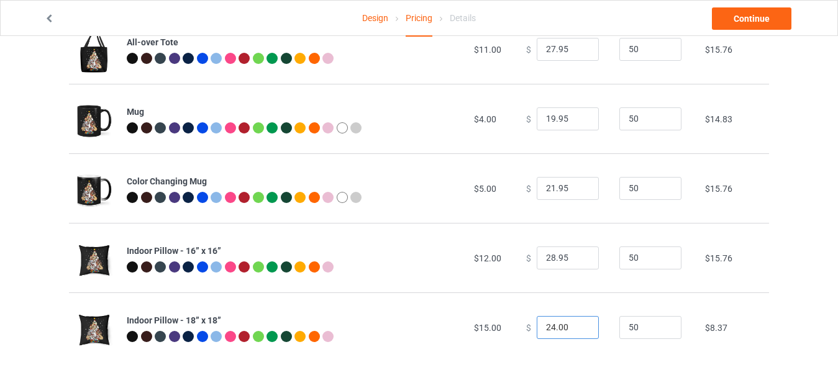
drag, startPoint x: 548, startPoint y: 324, endPoint x: 523, endPoint y: 324, distance: 24.9
click at [526, 324] on div "$ 24.00" at bounding box center [566, 328] width 80 height 24
drag, startPoint x: 552, startPoint y: 327, endPoint x: 562, endPoint y: 327, distance: 9.3
click at [562, 327] on input "31.00" at bounding box center [568, 328] width 62 height 24
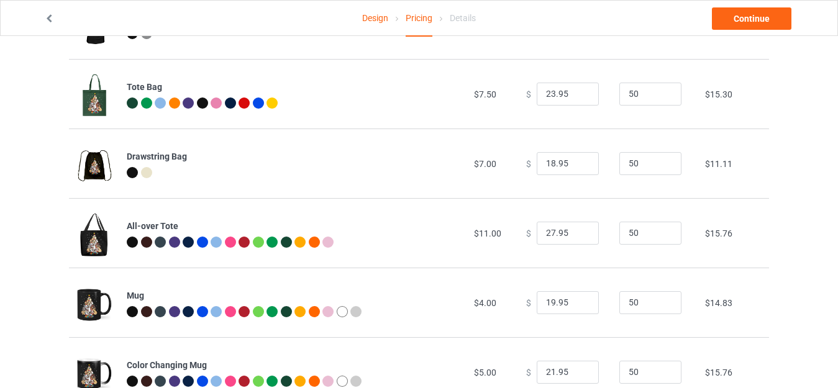
scroll to position [673, 0]
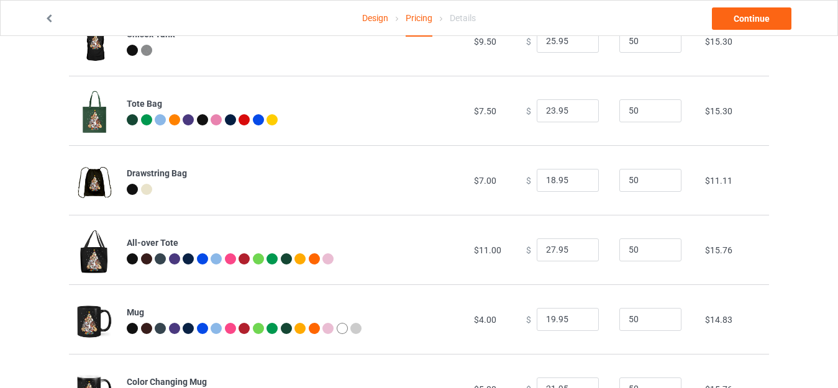
type input "31.95"
drag, startPoint x: 547, startPoint y: 180, endPoint x: 517, endPoint y: 180, distance: 29.8
click at [519, 180] on td "$ 18.95" at bounding box center [565, 180] width 93 height 70
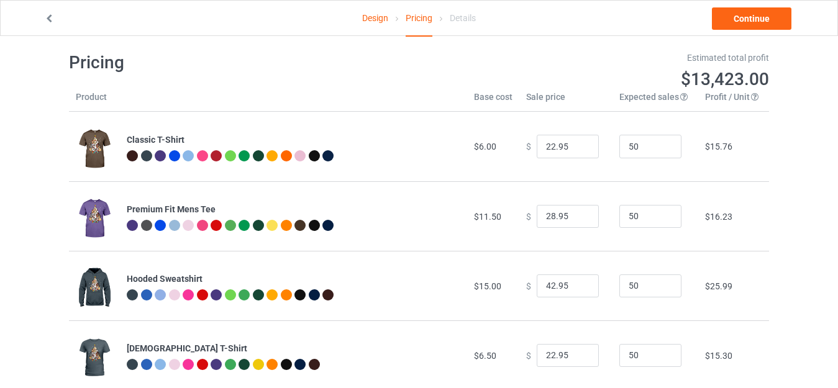
scroll to position [0, 0]
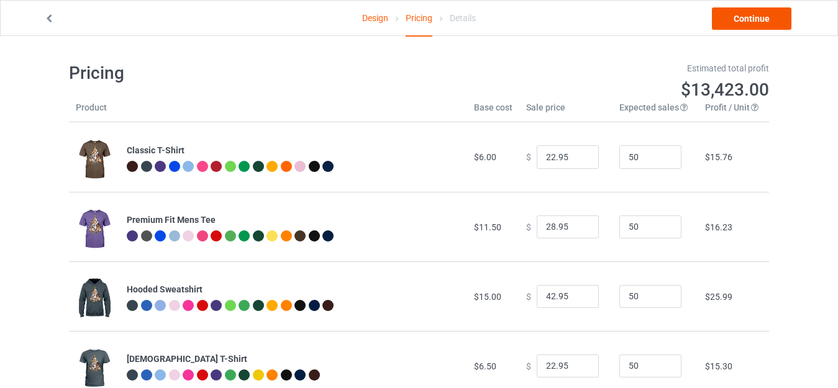
type input "23.95"
click at [746, 13] on link "Continue" at bounding box center [752, 18] width 80 height 22
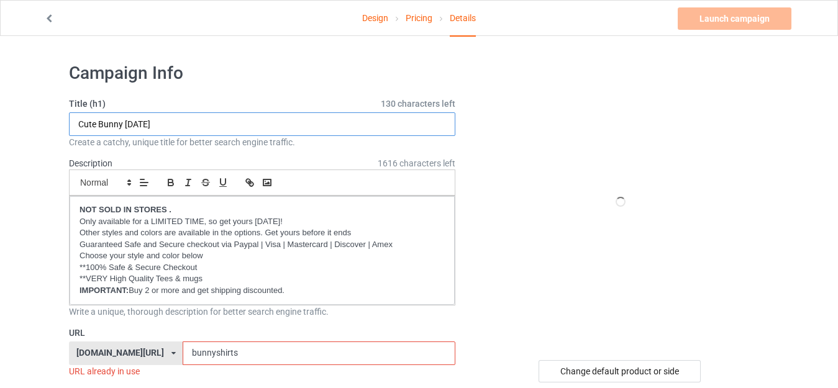
click at [146, 122] on input "Cute Bunny [DATE]" at bounding box center [262, 124] width 387 height 24
click at [140, 123] on input "Cute Bunny [DATE]" at bounding box center [262, 124] width 387 height 24
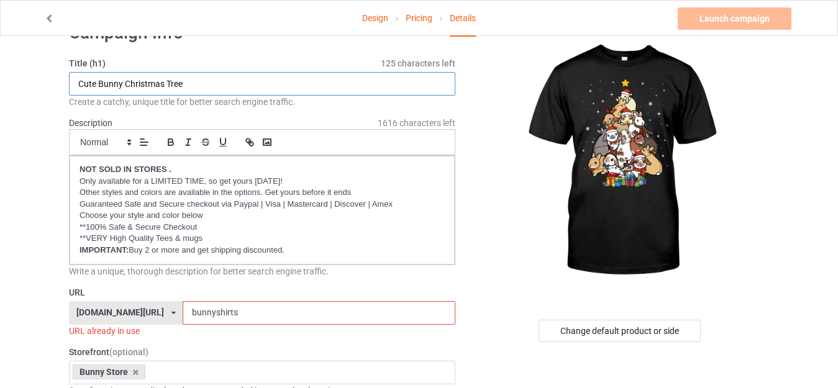
scroll to position [62, 0]
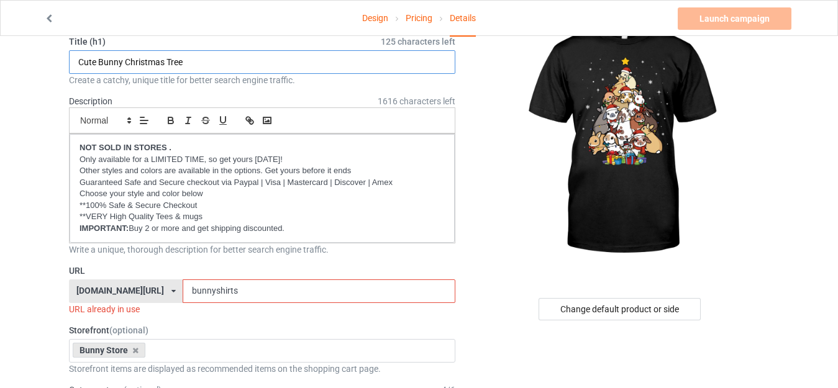
type input "Cute Bunny Christmas Tree"
drag, startPoint x: 192, startPoint y: 290, endPoint x: 269, endPoint y: 293, distance: 77.1
click at [265, 294] on input "bunnyshirts" at bounding box center [319, 292] width 272 height 24
click at [268, 294] on input "bunnyshirts" at bounding box center [319, 292] width 272 height 24
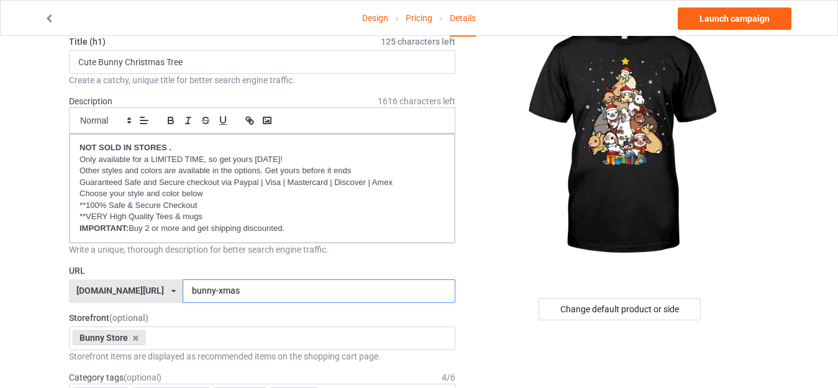
type input "bunny-xmas"
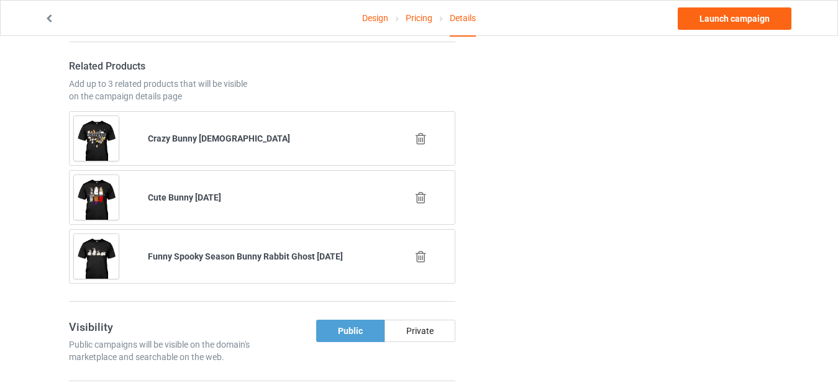
scroll to position [808, 0]
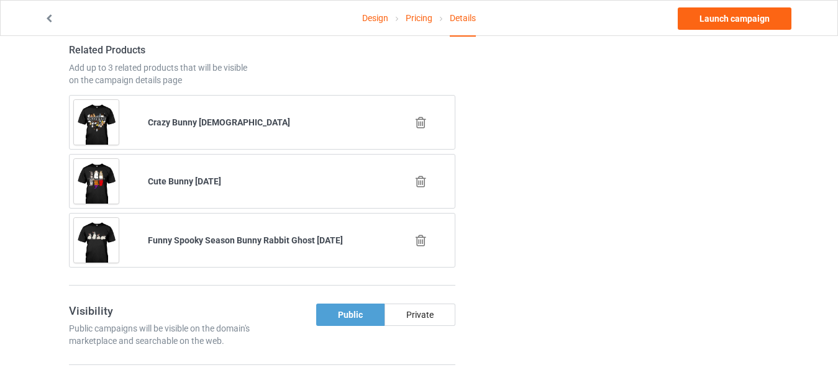
click at [424, 239] on icon at bounding box center [421, 240] width 16 height 13
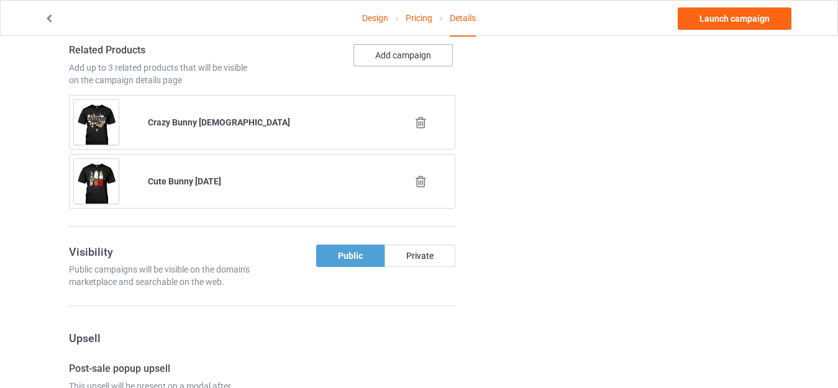
click at [400, 53] on button "Add campaign" at bounding box center [403, 55] width 99 height 22
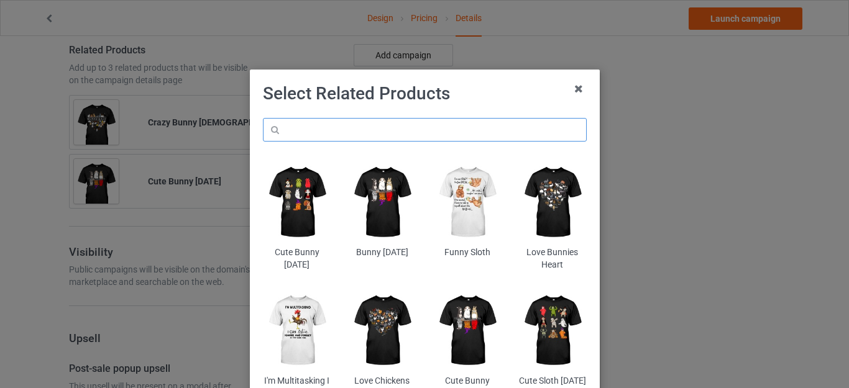
click at [306, 127] on input "text" at bounding box center [425, 130] width 324 height 24
click at [487, 101] on h1 "Select Related Products" at bounding box center [425, 94] width 324 height 22
click at [341, 134] on input "bunny" at bounding box center [425, 130] width 324 height 24
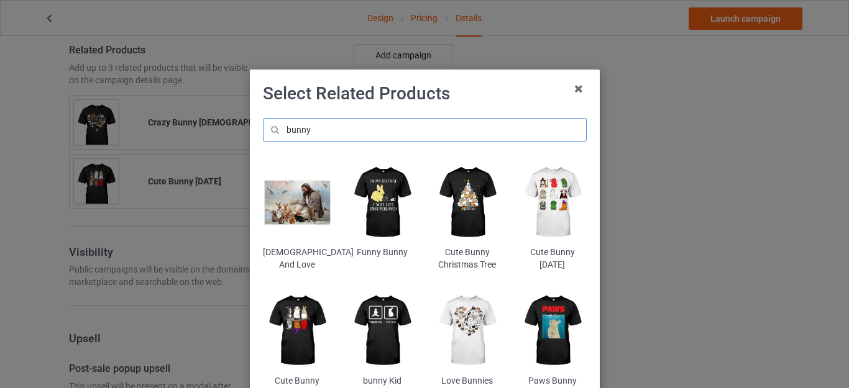
type input "bunny"
click at [377, 200] on img at bounding box center [382, 202] width 68 height 85
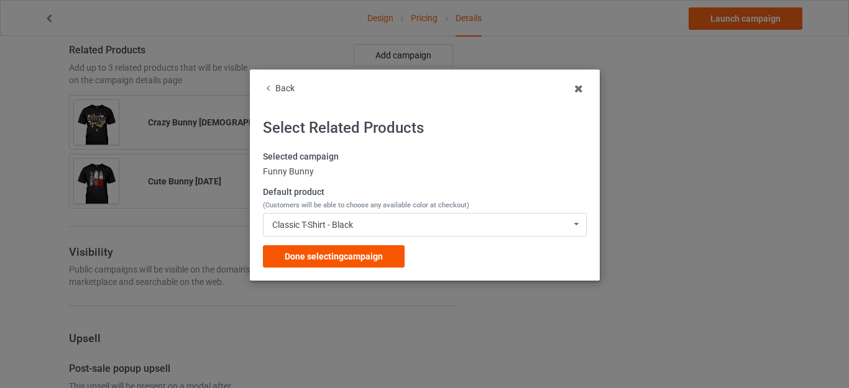
click at [341, 254] on span "Done selecting campaign" at bounding box center [334, 257] width 98 height 10
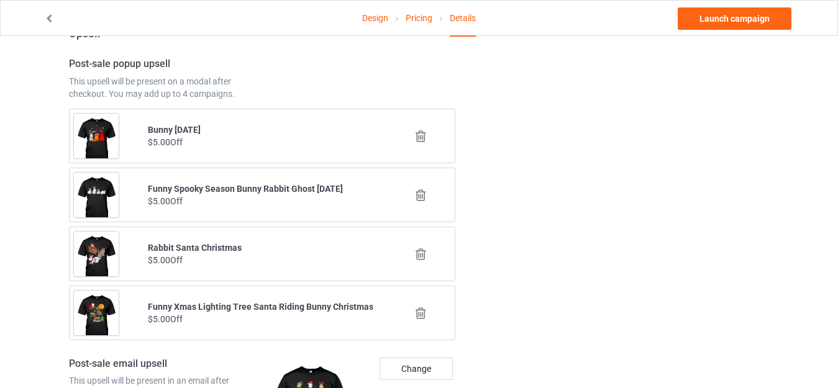
scroll to position [1181, 0]
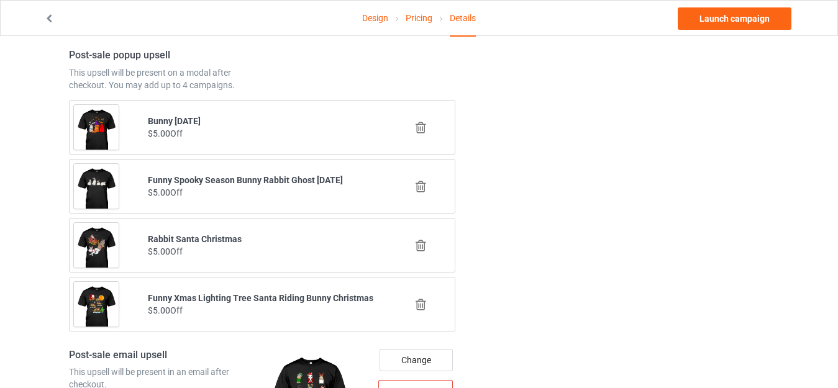
click at [423, 183] on icon at bounding box center [421, 186] width 16 height 13
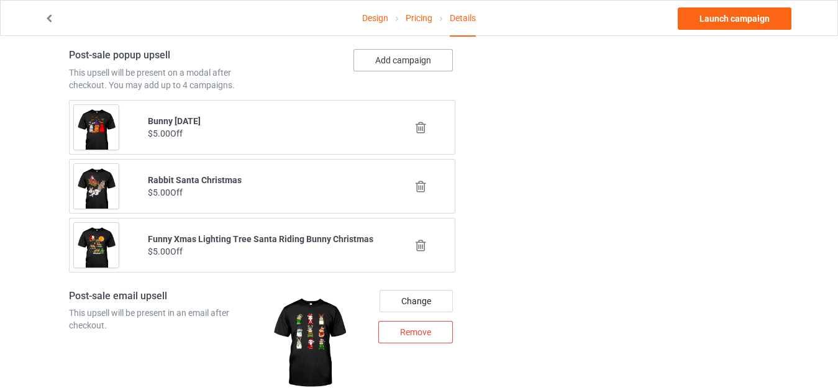
click at [400, 61] on button "Add campaign" at bounding box center [403, 60] width 99 height 22
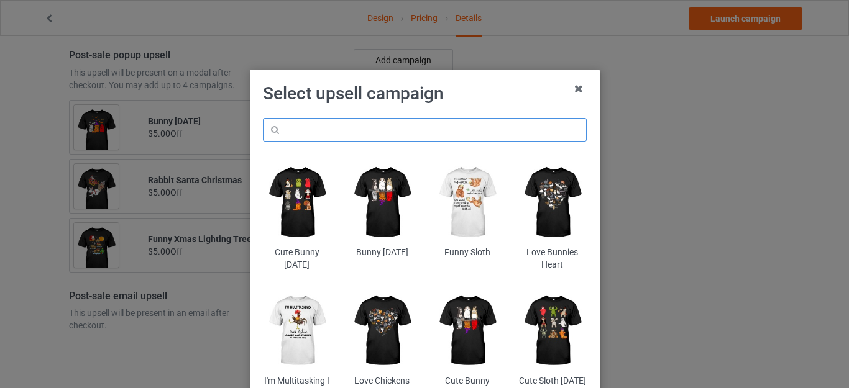
click at [311, 123] on input "text" at bounding box center [425, 130] width 324 height 24
type input "bunny [DATE]"
click at [459, 99] on h1 "Select upsell campaign" at bounding box center [425, 94] width 324 height 22
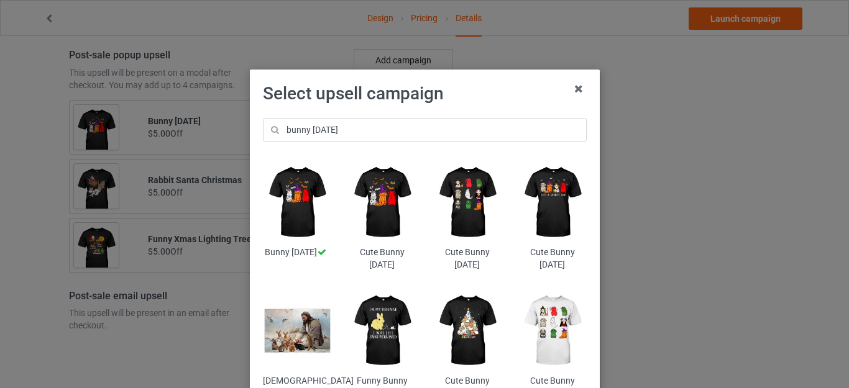
click at [552, 326] on img at bounding box center [552, 330] width 68 height 85
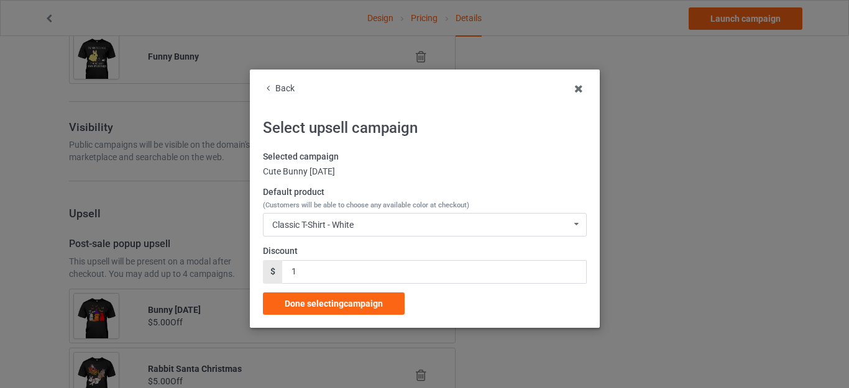
scroll to position [1181, 0]
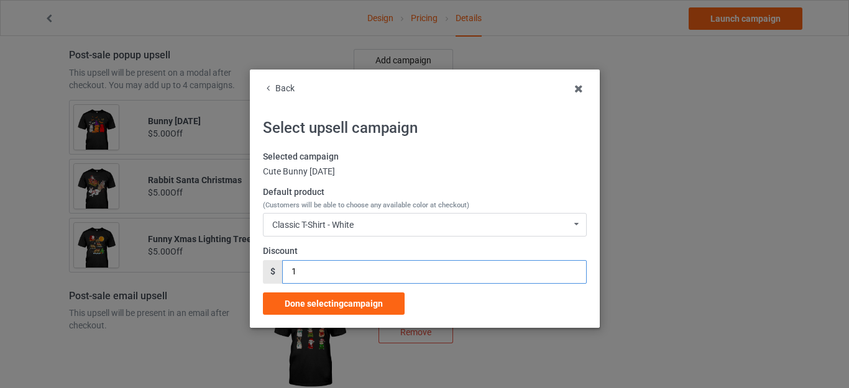
drag, startPoint x: 294, startPoint y: 273, endPoint x: 272, endPoint y: 266, distance: 22.8
click at [272, 267] on div "$ 1" at bounding box center [425, 272] width 324 height 24
drag, startPoint x: 303, startPoint y: 270, endPoint x: 287, endPoint y: 270, distance: 15.5
click at [287, 270] on input "6" at bounding box center [434, 272] width 304 height 24
type input "5"
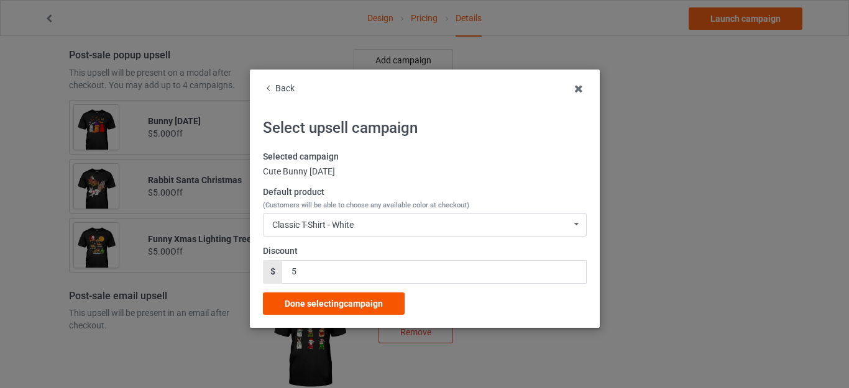
click at [331, 298] on div "Done selecting campaign" at bounding box center [334, 304] width 142 height 22
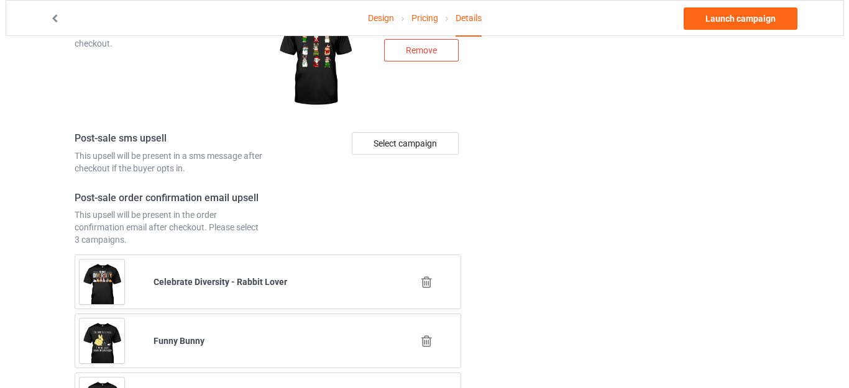
scroll to position [1549, 0]
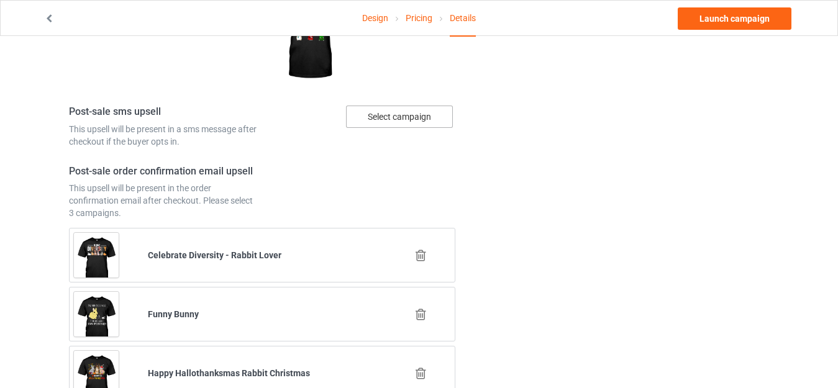
click at [386, 115] on div "Select campaign" at bounding box center [399, 117] width 107 height 22
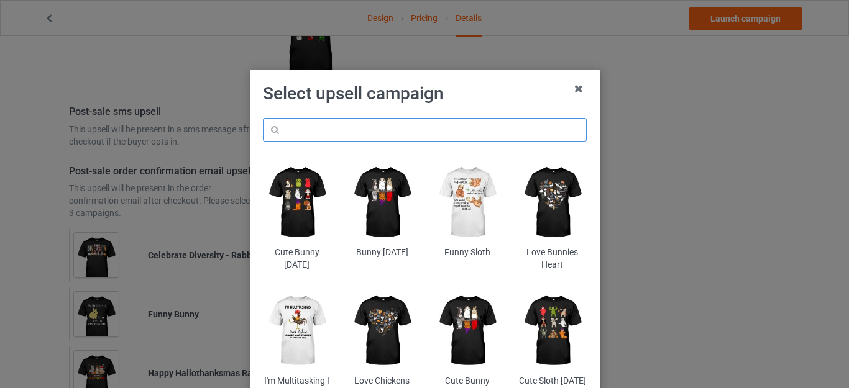
click at [309, 130] on input "text" at bounding box center [425, 130] width 324 height 24
type input "bunny christmas"
click at [478, 95] on h1 "Select upsell campaign" at bounding box center [425, 94] width 324 height 22
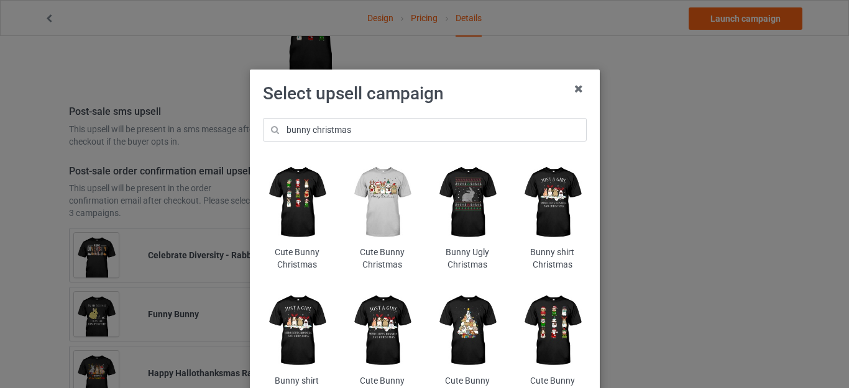
click at [380, 199] on img at bounding box center [382, 202] width 68 height 85
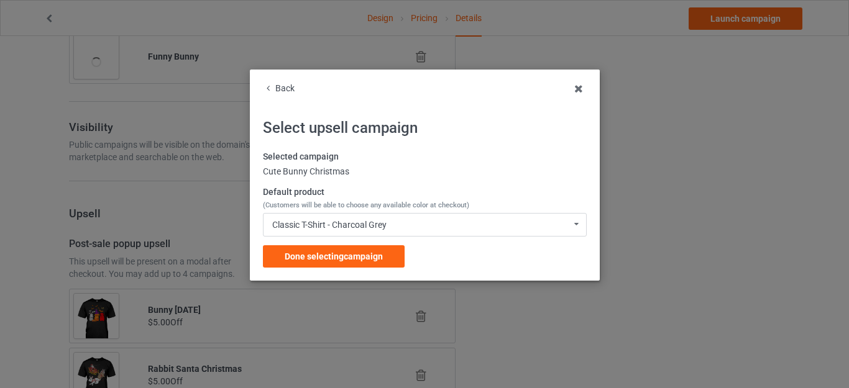
scroll to position [1549, 0]
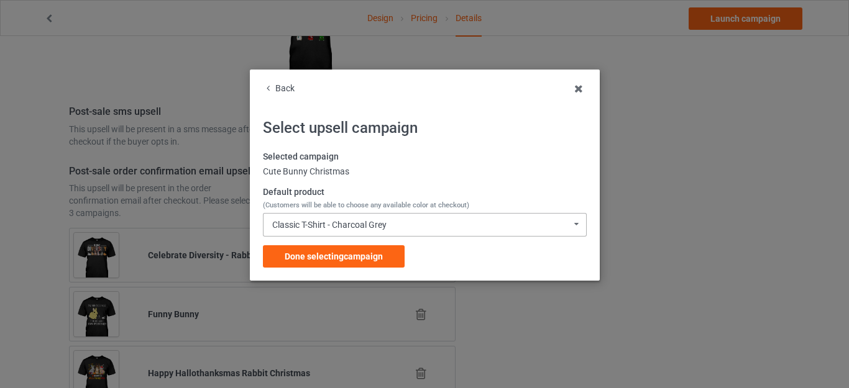
click at [368, 221] on div "Classic T-Shirt - Charcoal Grey" at bounding box center [329, 225] width 114 height 9
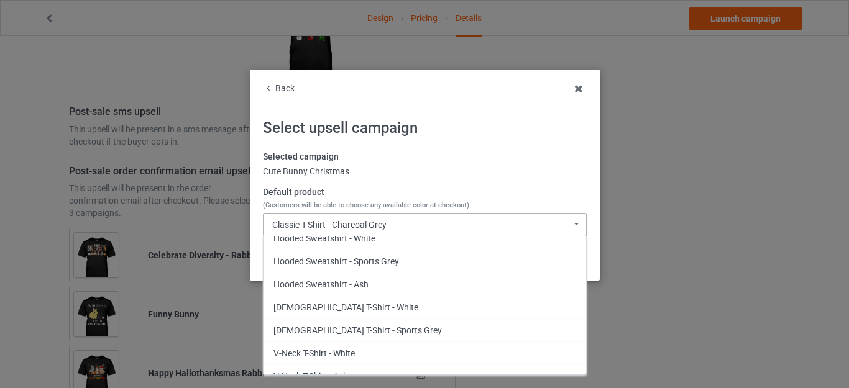
scroll to position [2299, 0]
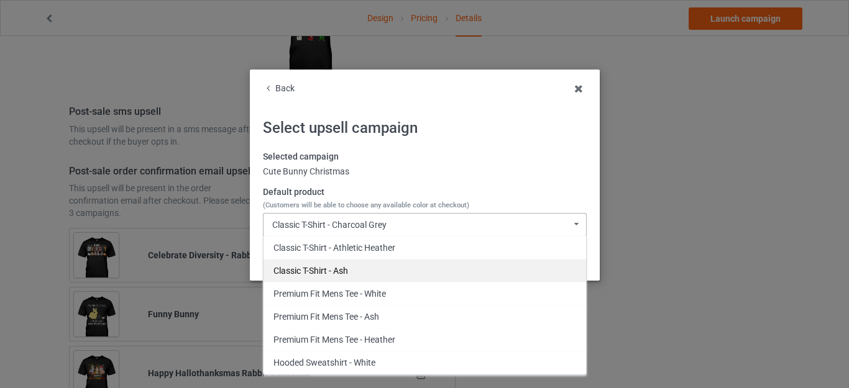
click at [349, 274] on div "Classic T-Shirt - Ash" at bounding box center [424, 270] width 323 height 23
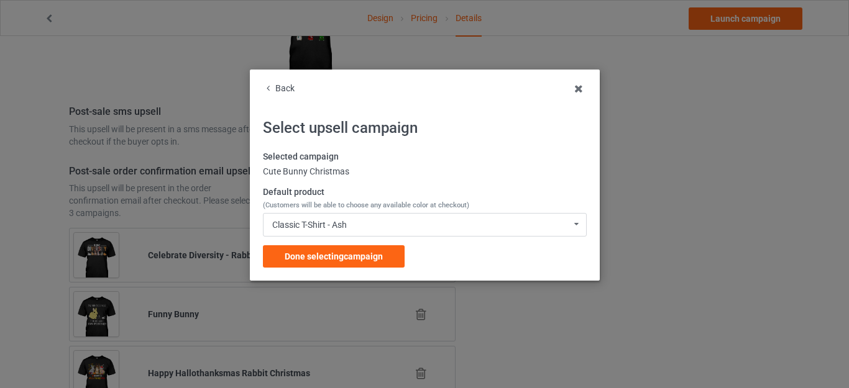
click at [342, 259] on span "Done selecting campaign" at bounding box center [334, 257] width 98 height 10
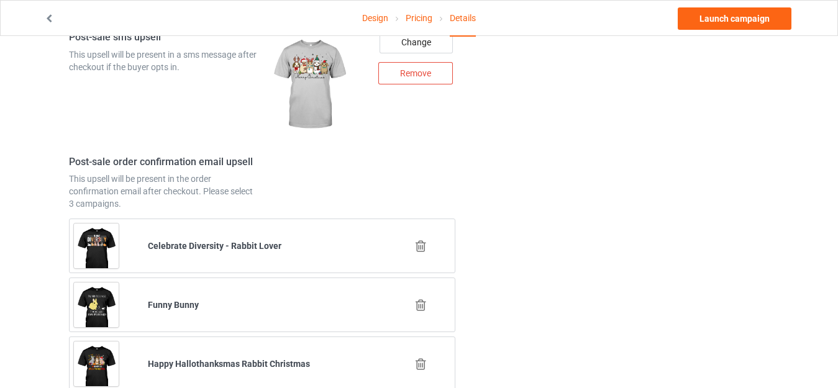
scroll to position [1725, 0]
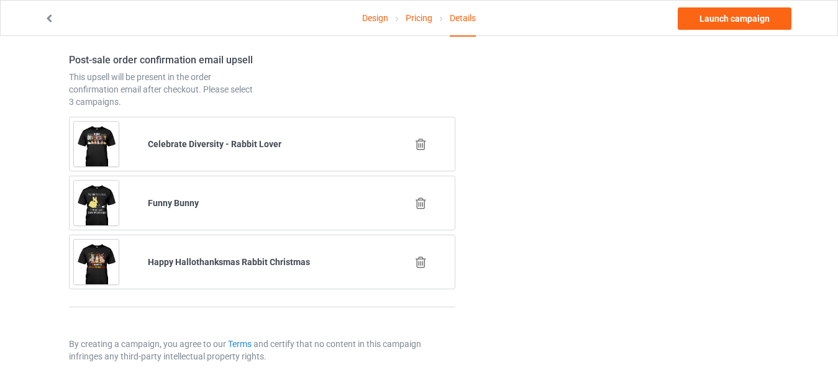
click at [423, 260] on icon at bounding box center [421, 262] width 16 height 13
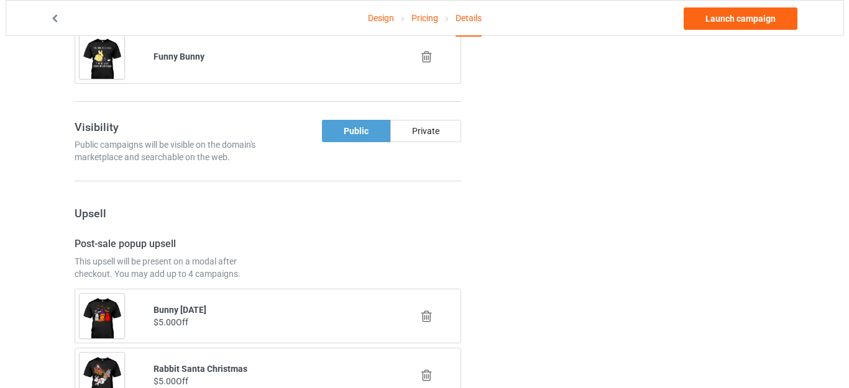
scroll to position [1666, 0]
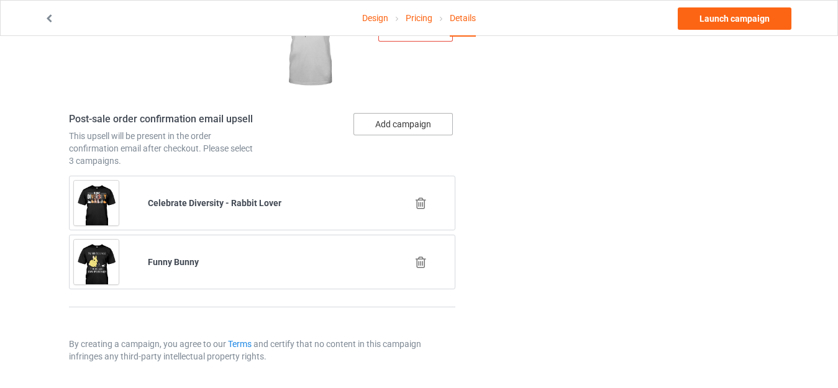
click at [405, 122] on button "Add campaign" at bounding box center [403, 124] width 99 height 22
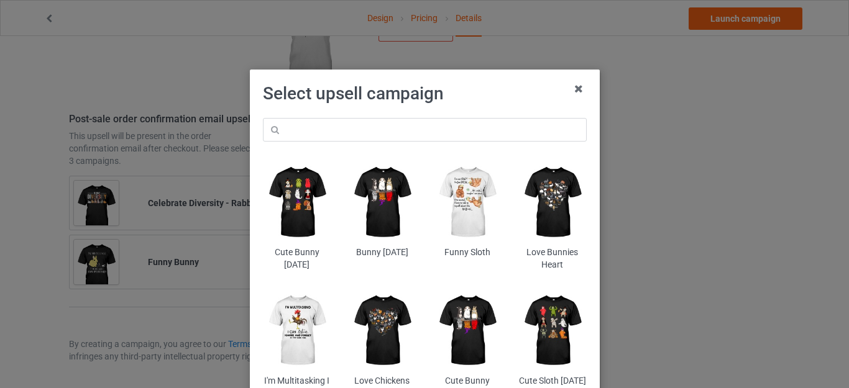
click at [538, 208] on img at bounding box center [552, 202] width 68 height 85
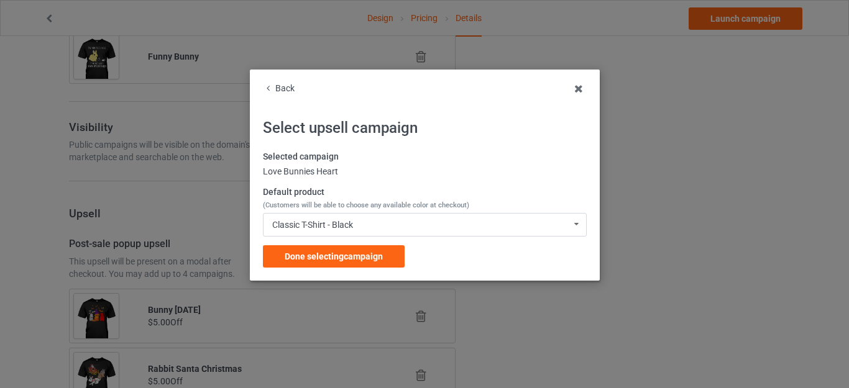
scroll to position [1666, 0]
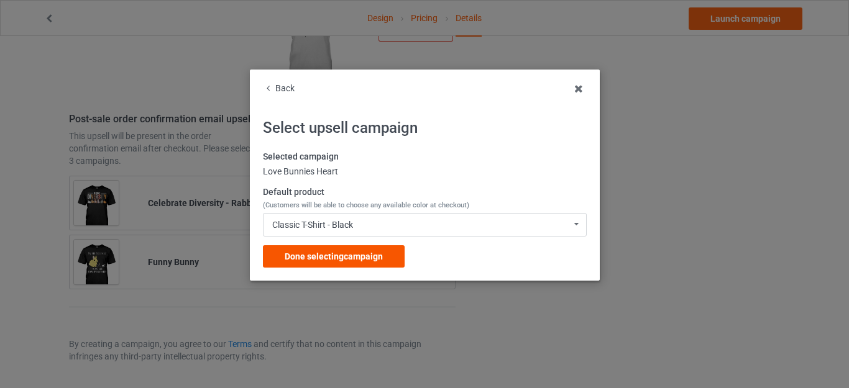
click at [332, 251] on div "Done selecting campaign" at bounding box center [334, 256] width 142 height 22
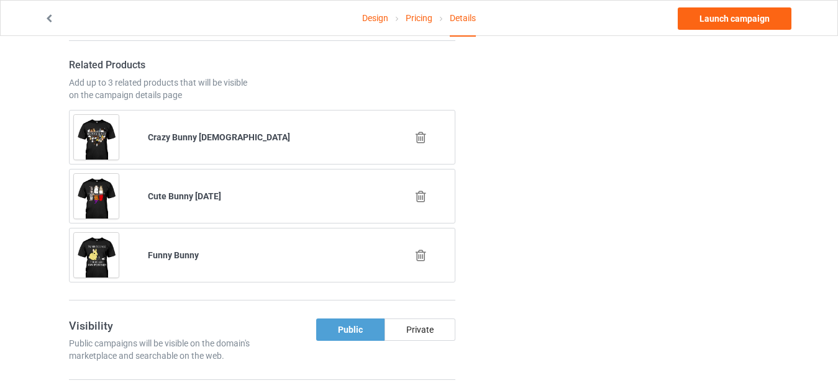
scroll to position [731, 0]
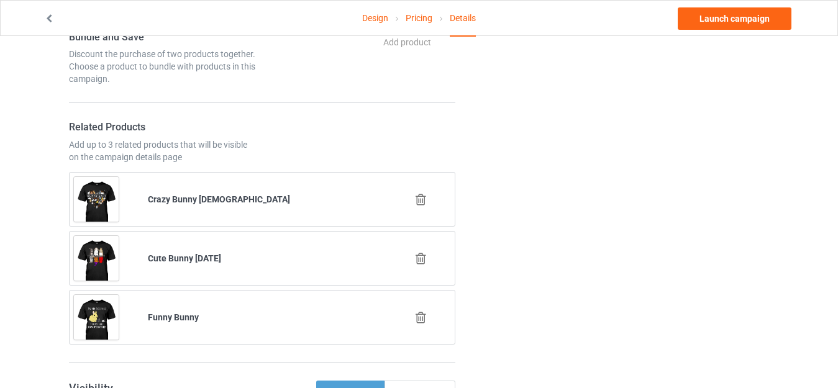
click at [417, 196] on icon at bounding box center [421, 199] width 16 height 13
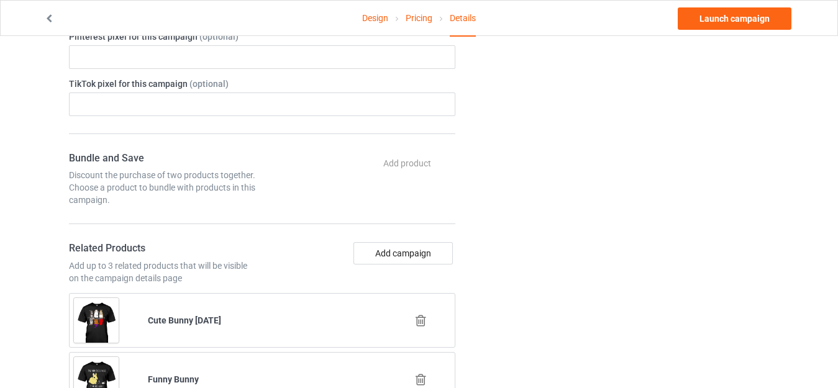
scroll to position [606, 0]
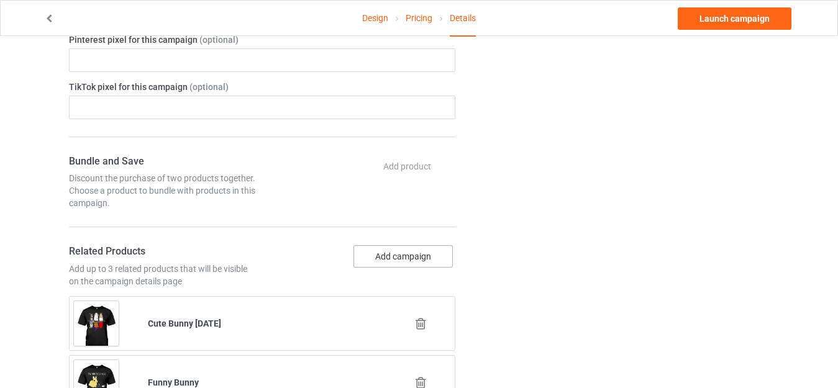
click at [402, 257] on button "Add campaign" at bounding box center [403, 256] width 99 height 22
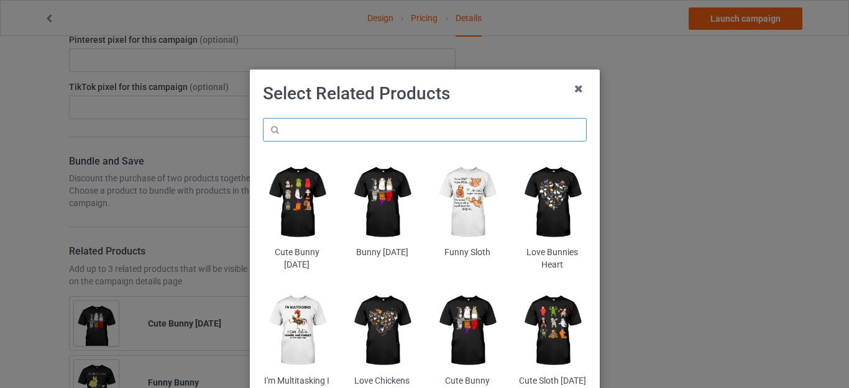
click at [324, 126] on input "text" at bounding box center [425, 130] width 324 height 24
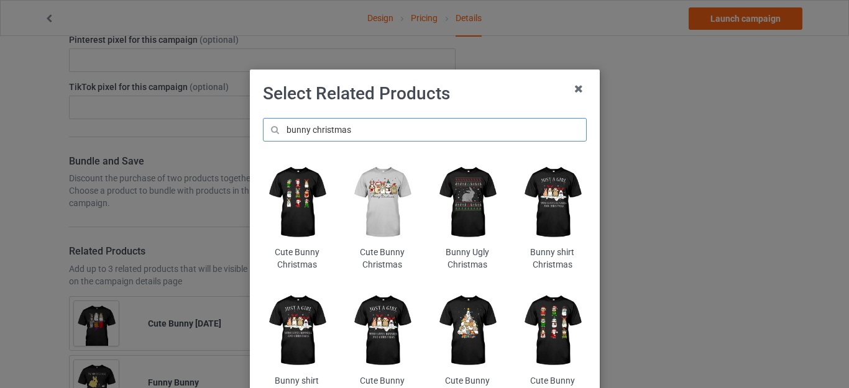
type input "bunny christmas"
click at [288, 190] on img at bounding box center [297, 202] width 68 height 85
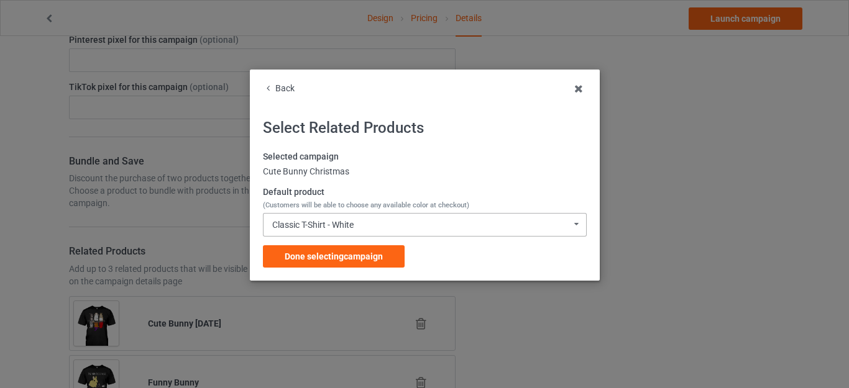
click at [353, 221] on div "Classic T-Shirt - White" at bounding box center [312, 225] width 81 height 9
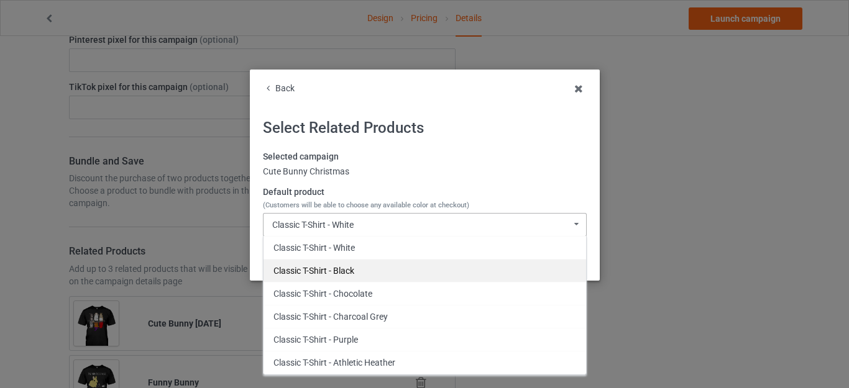
click at [334, 266] on div "Classic T-Shirt - Black" at bounding box center [424, 270] width 323 height 23
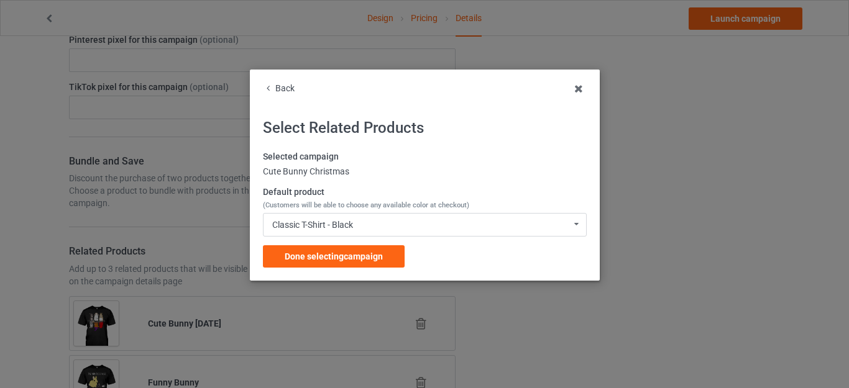
click at [332, 245] on div "Selected campaign Cute Bunny Christmas Default product (Customers will be able …" at bounding box center [425, 209] width 324 height 117
click at [332, 253] on span "Done selecting campaign" at bounding box center [334, 257] width 98 height 10
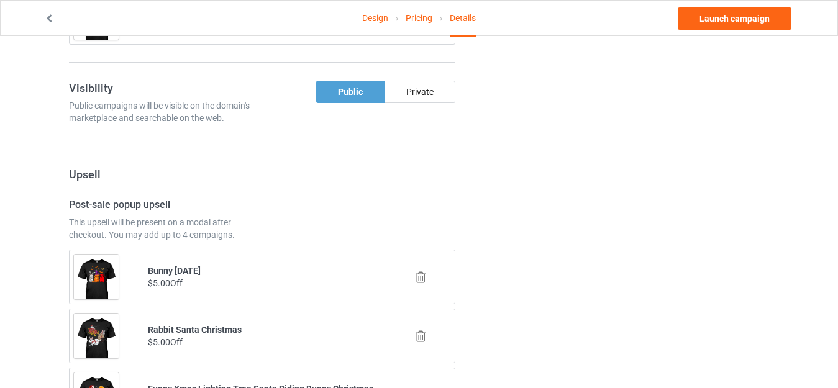
scroll to position [1104, 0]
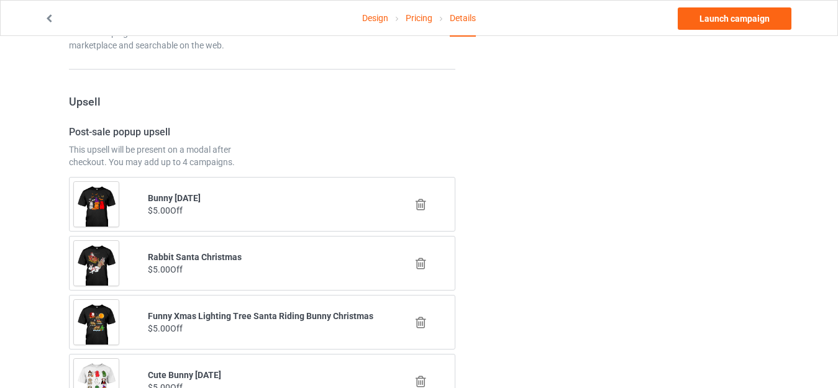
click at [418, 203] on icon at bounding box center [421, 204] width 16 height 13
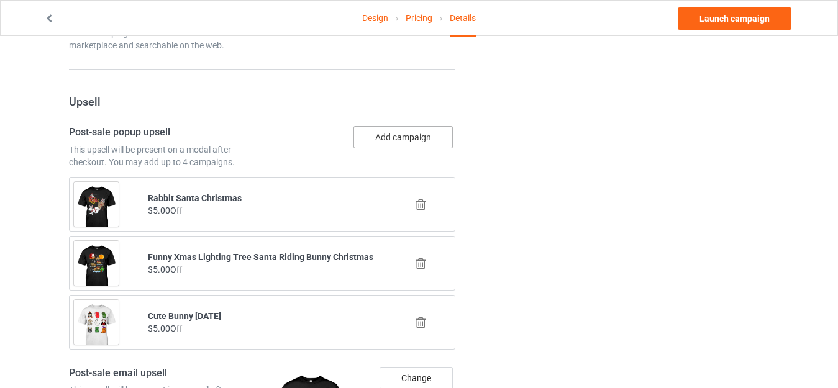
click at [401, 139] on button "Add campaign" at bounding box center [403, 137] width 99 height 22
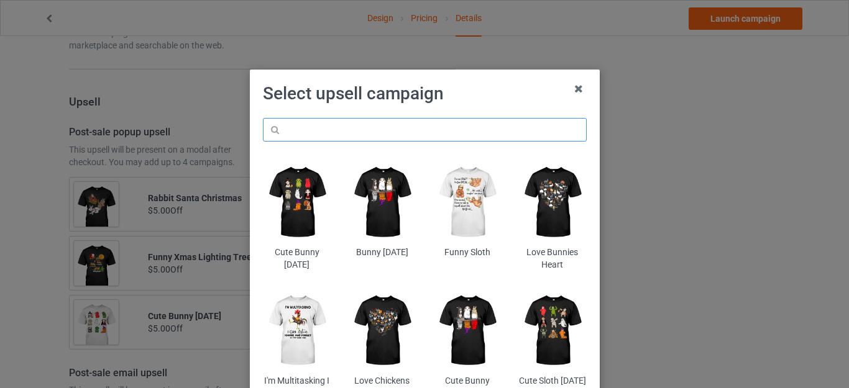
click at [319, 129] on input "text" at bounding box center [425, 130] width 324 height 24
click at [390, 199] on img at bounding box center [382, 202] width 68 height 85
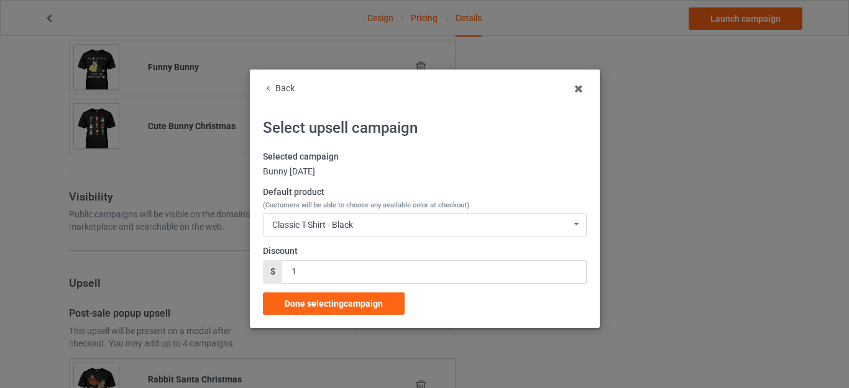
scroll to position [1104, 0]
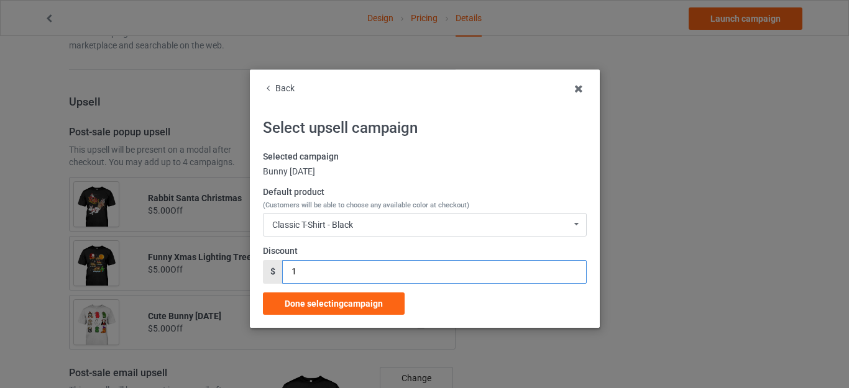
drag, startPoint x: 295, startPoint y: 266, endPoint x: 265, endPoint y: 266, distance: 29.8
click at [265, 266] on div "$ 1" at bounding box center [425, 272] width 324 height 24
type input "5"
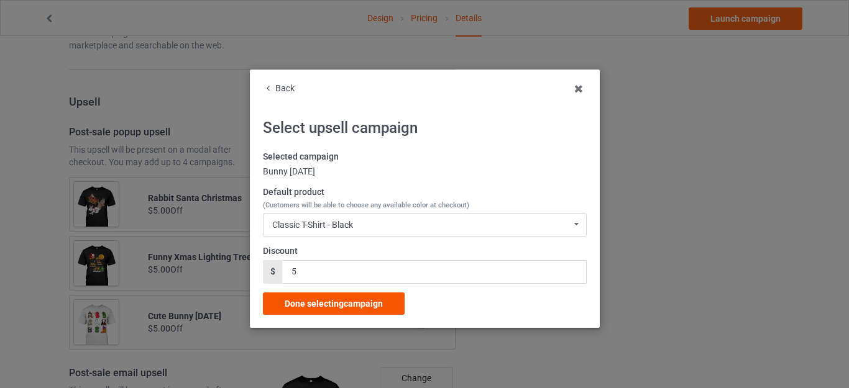
click at [344, 299] on span "Done selecting campaign" at bounding box center [334, 304] width 98 height 10
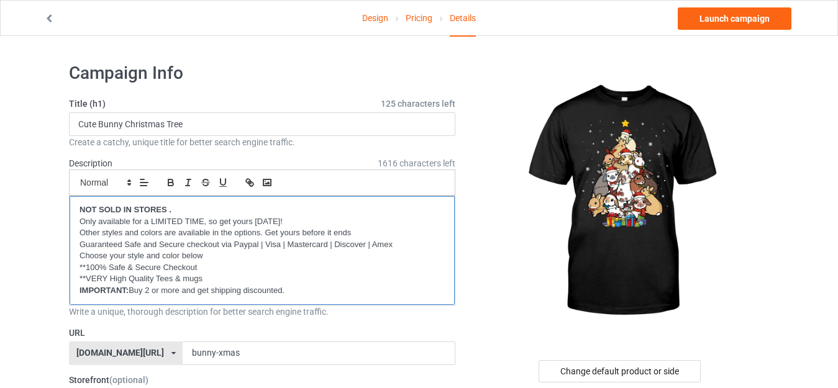
drag, startPoint x: 294, startPoint y: 291, endPoint x: 132, endPoint y: 290, distance: 161.6
click at [132, 290] on p "IMPORTANT: Buy 2 or more and get shipping discounted." at bounding box center [262, 291] width 365 height 12
click at [170, 180] on icon "button" at bounding box center [170, 182] width 11 height 11
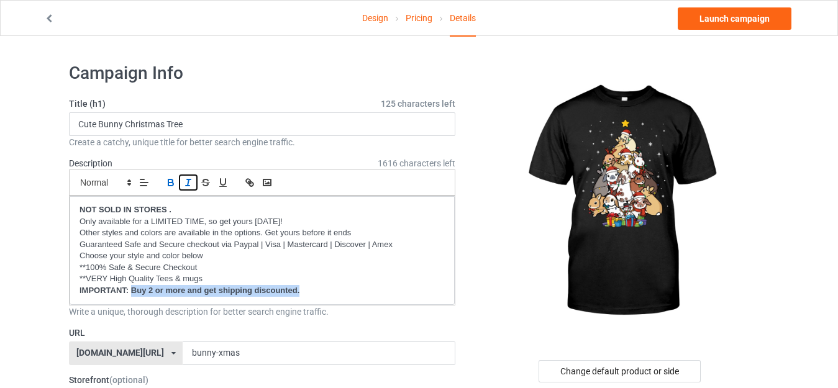
click at [186, 182] on icon "button" at bounding box center [188, 182] width 11 height 11
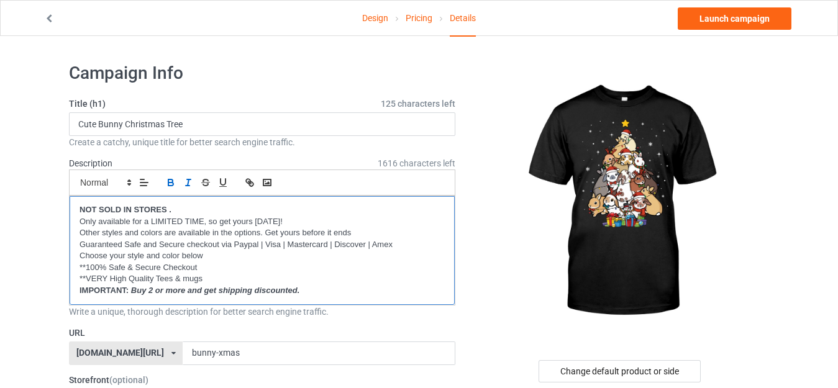
click at [170, 211] on strong "NOT SOLD IN STORES ." at bounding box center [126, 209] width 92 height 9
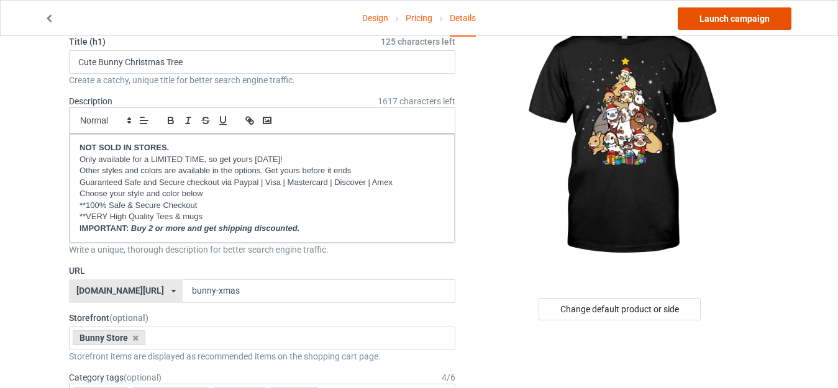
click at [726, 18] on link "Launch campaign" at bounding box center [735, 18] width 114 height 22
